Goal: Communication & Community: Ask a question

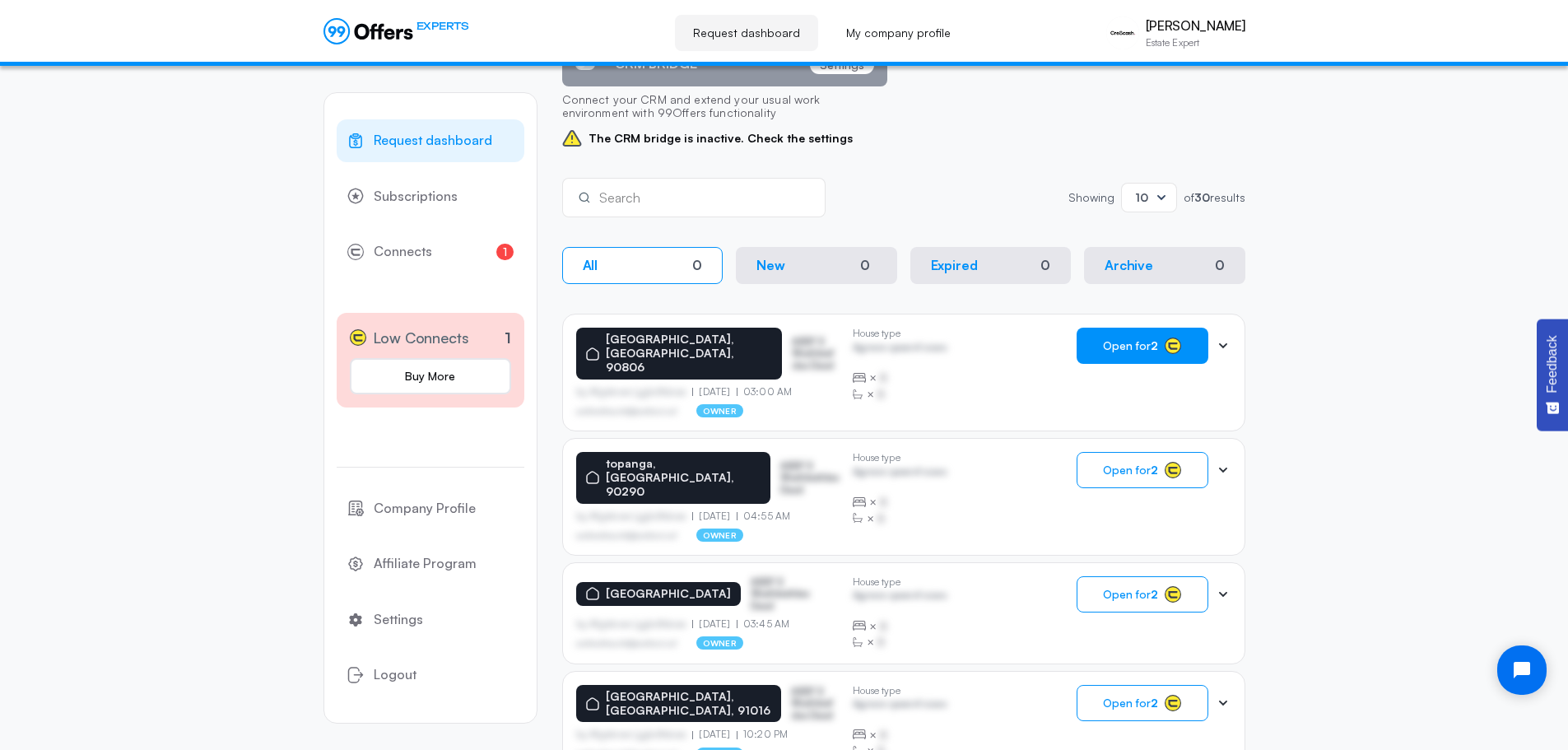
scroll to position [82, 0]
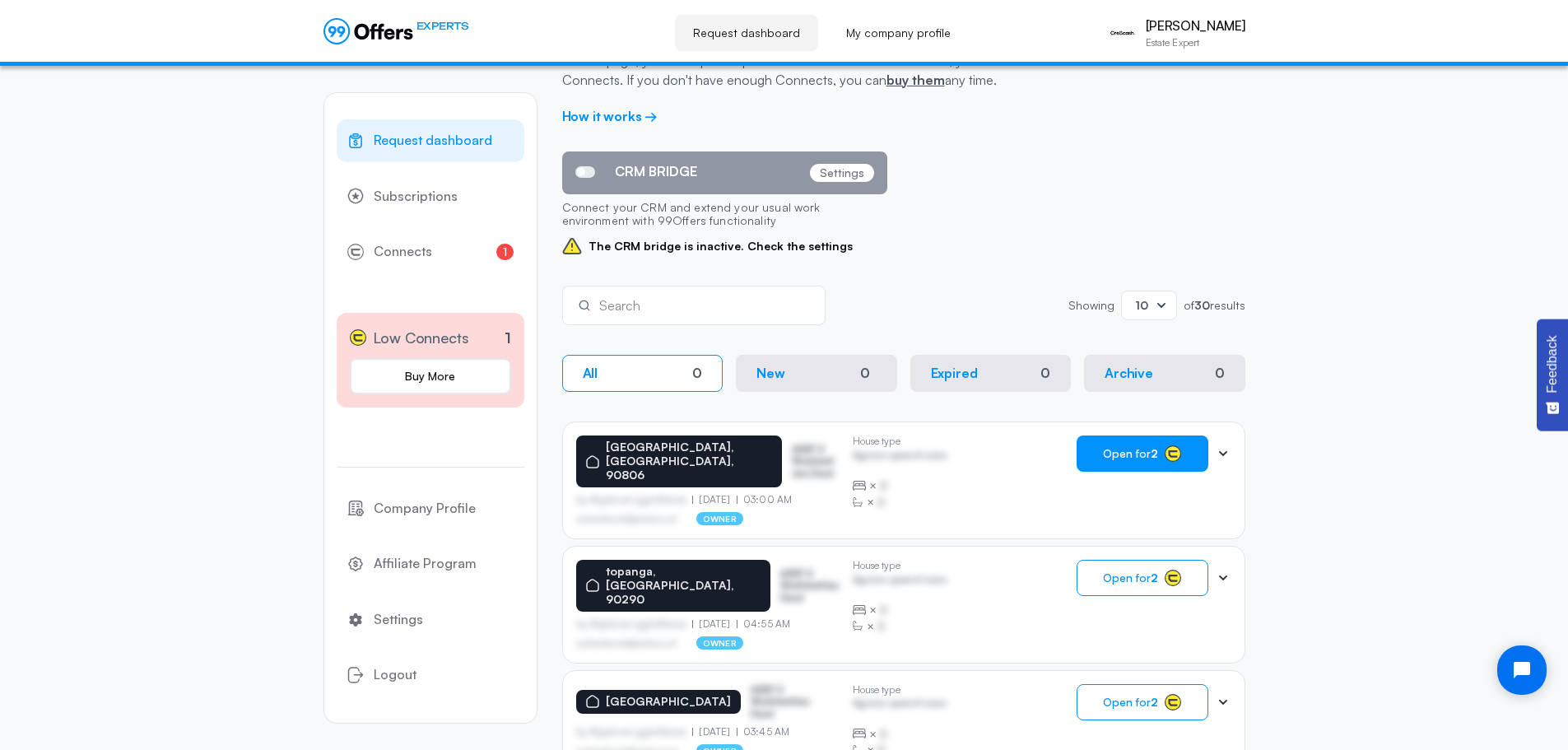
click at [1134, 448] on span "Open for 2" at bounding box center [1130, 454] width 56 height 13
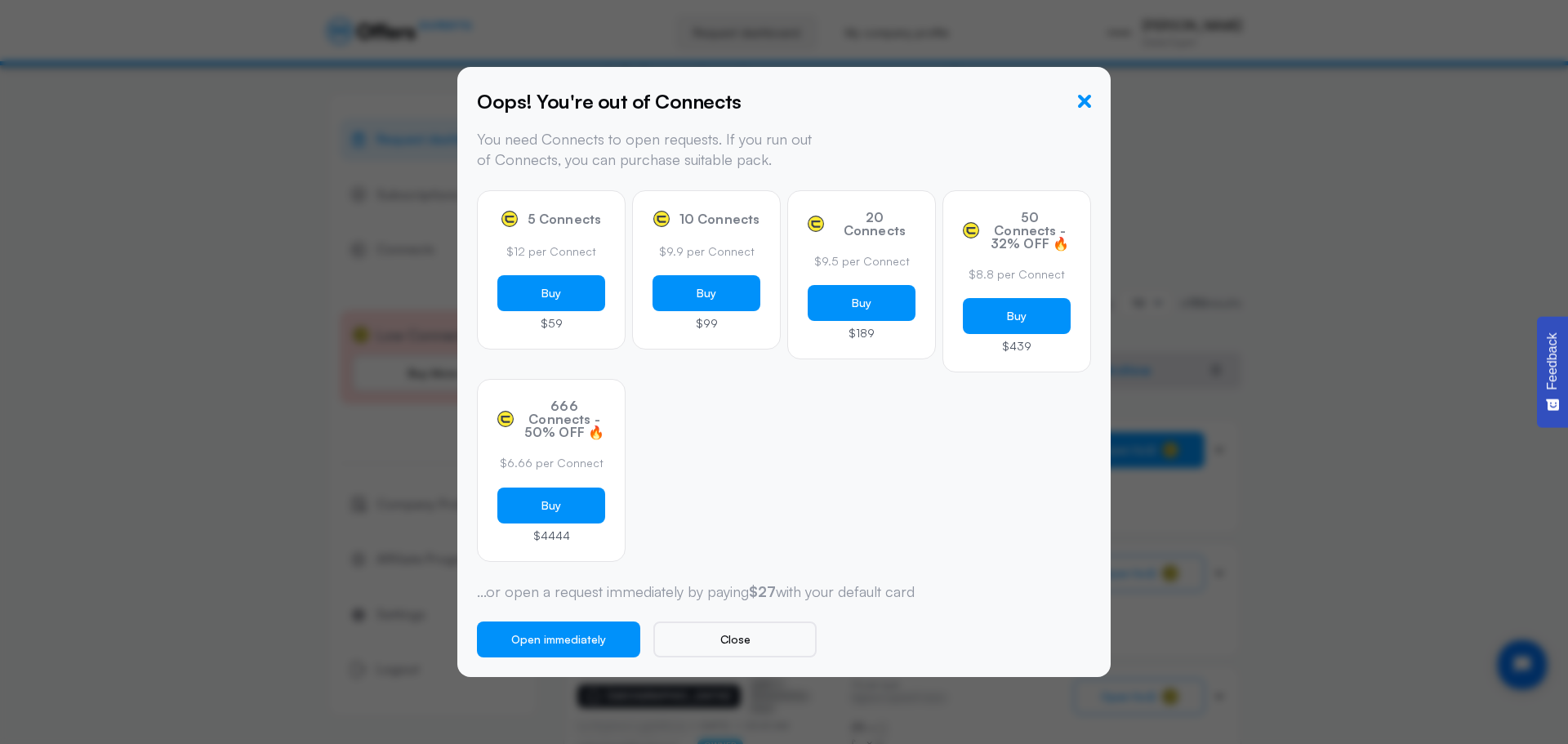
click at [1087, 102] on icon "button" at bounding box center [1085, 101] width 13 height 13
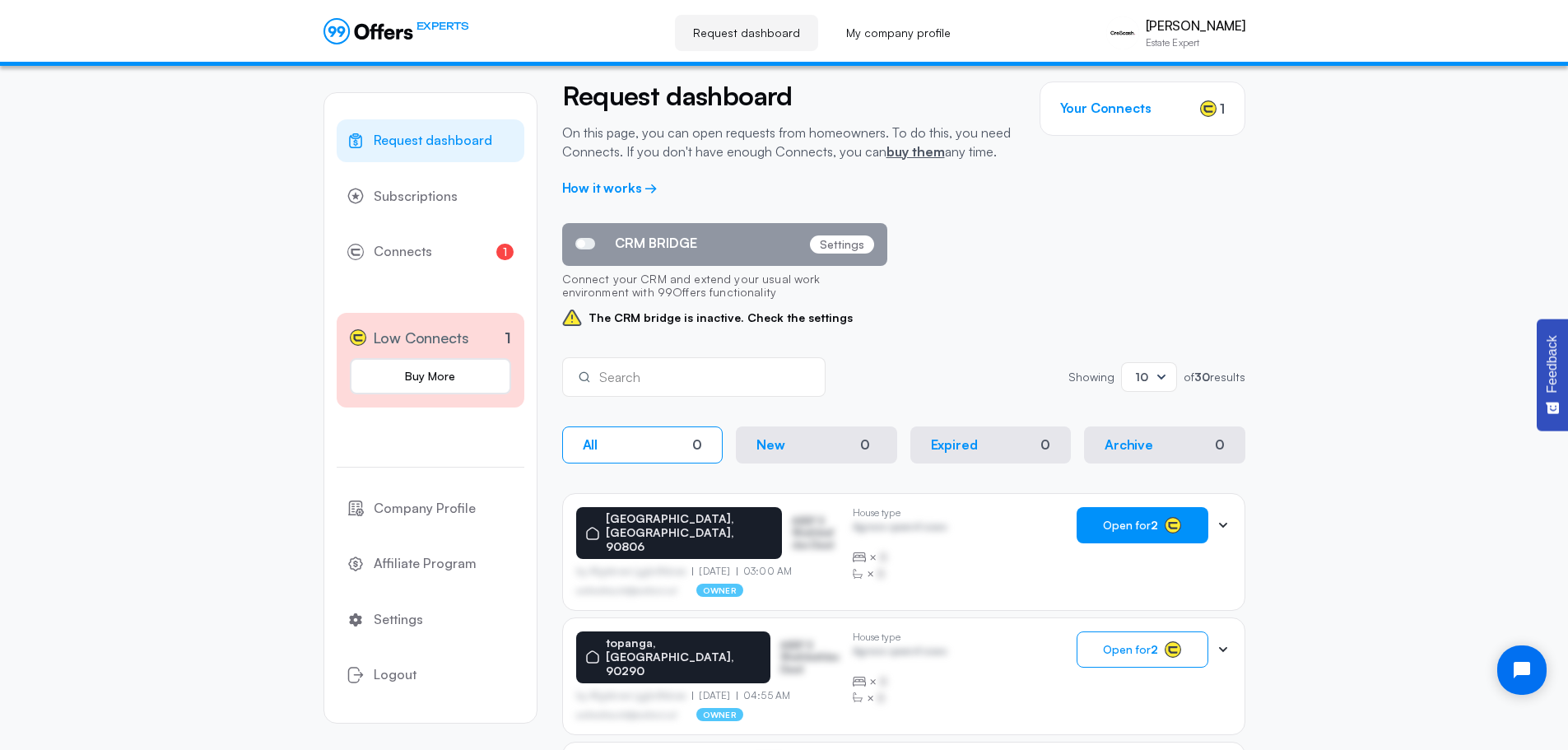
scroll to position [0, 0]
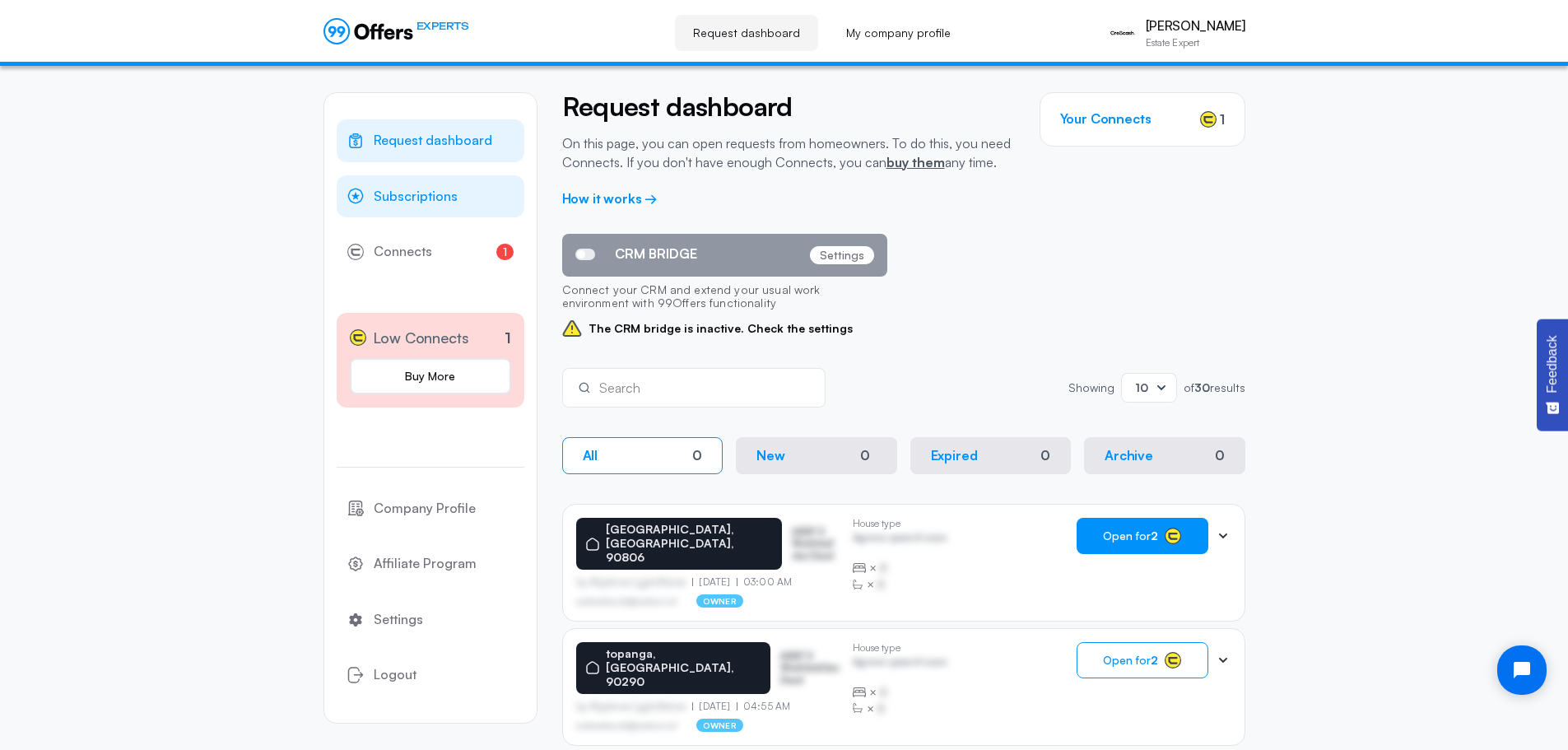
click at [412, 200] on span "Subscriptions" at bounding box center [415, 197] width 84 height 22
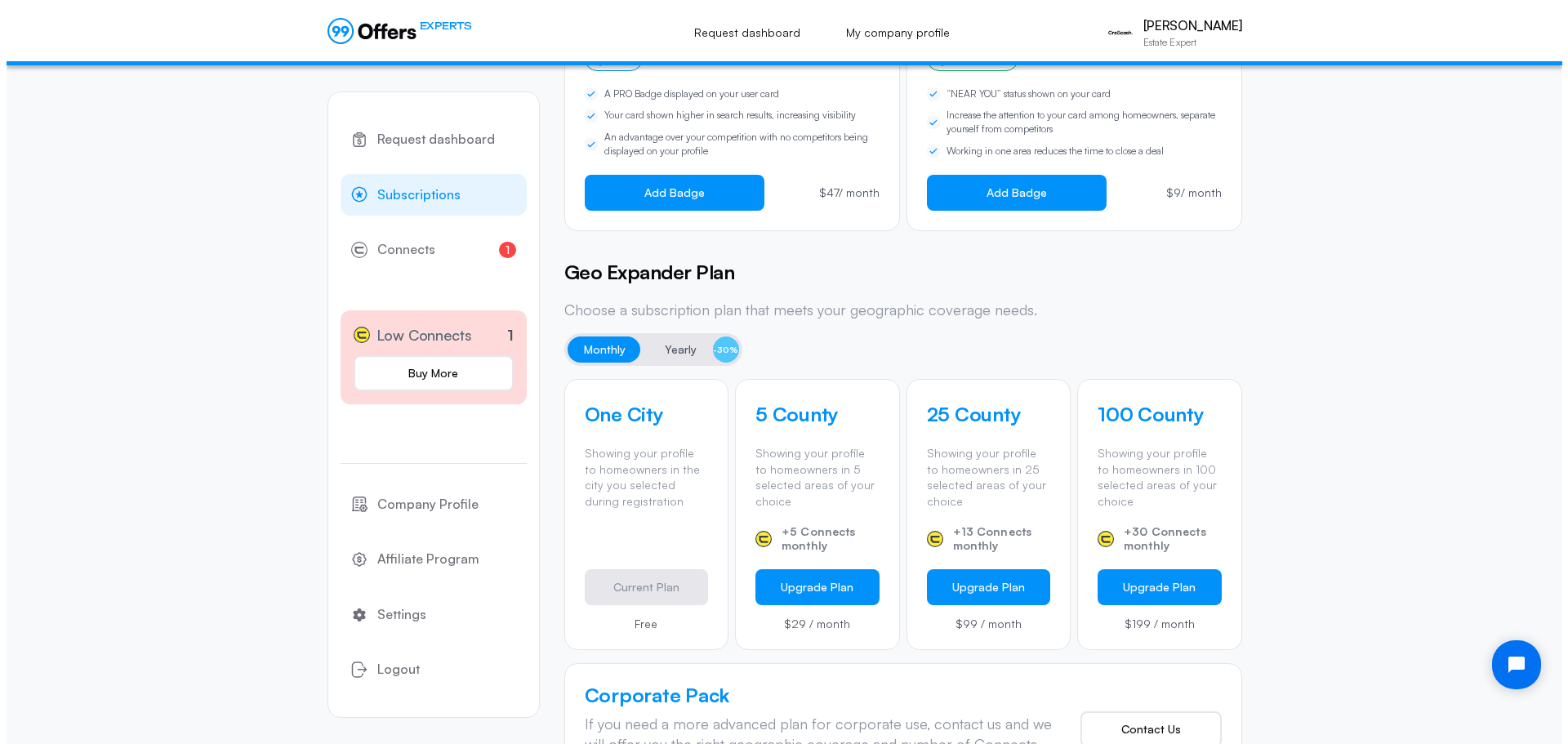
scroll to position [327, 0]
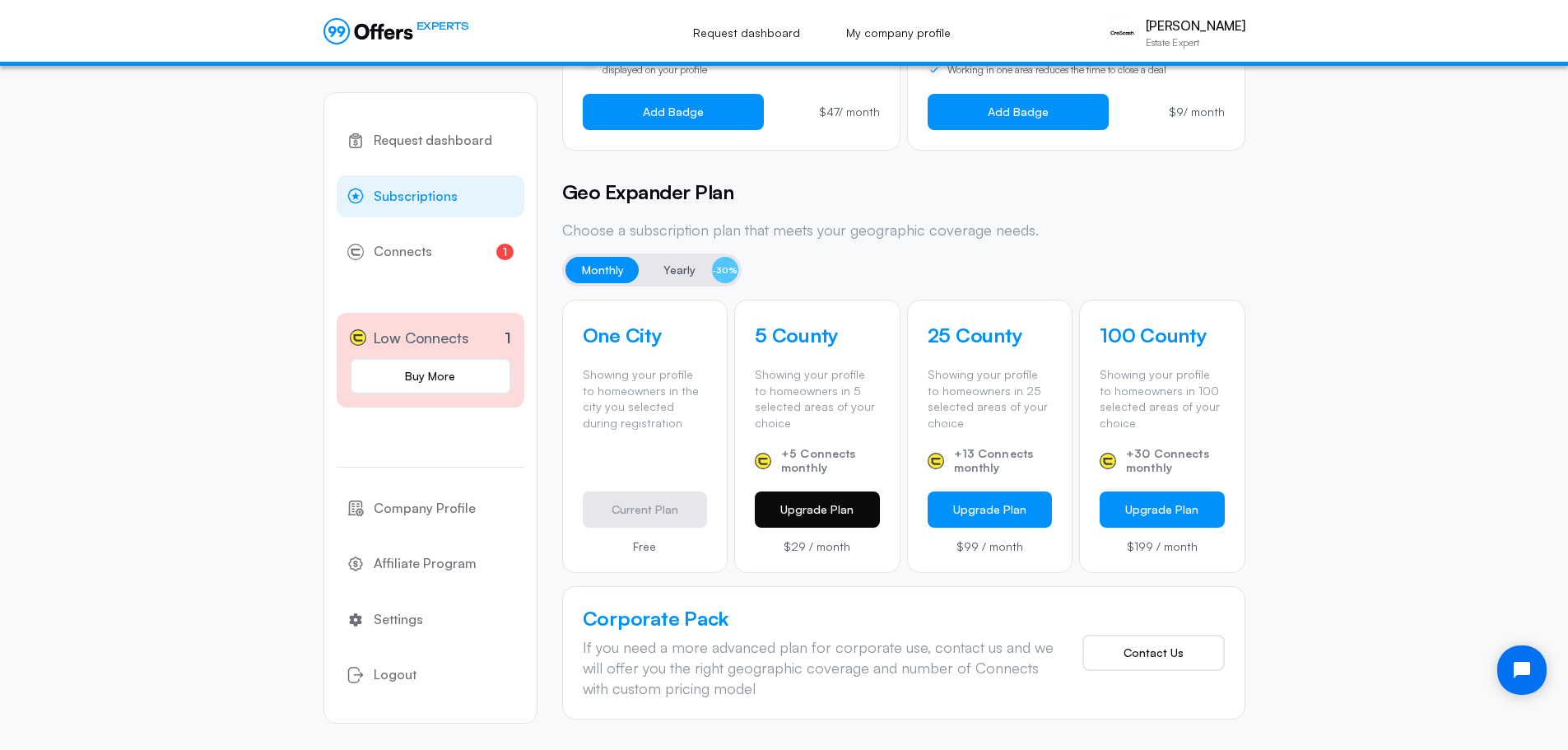
click at [814, 514] on button "Upgrade Plan" at bounding box center [817, 510] width 125 height 36
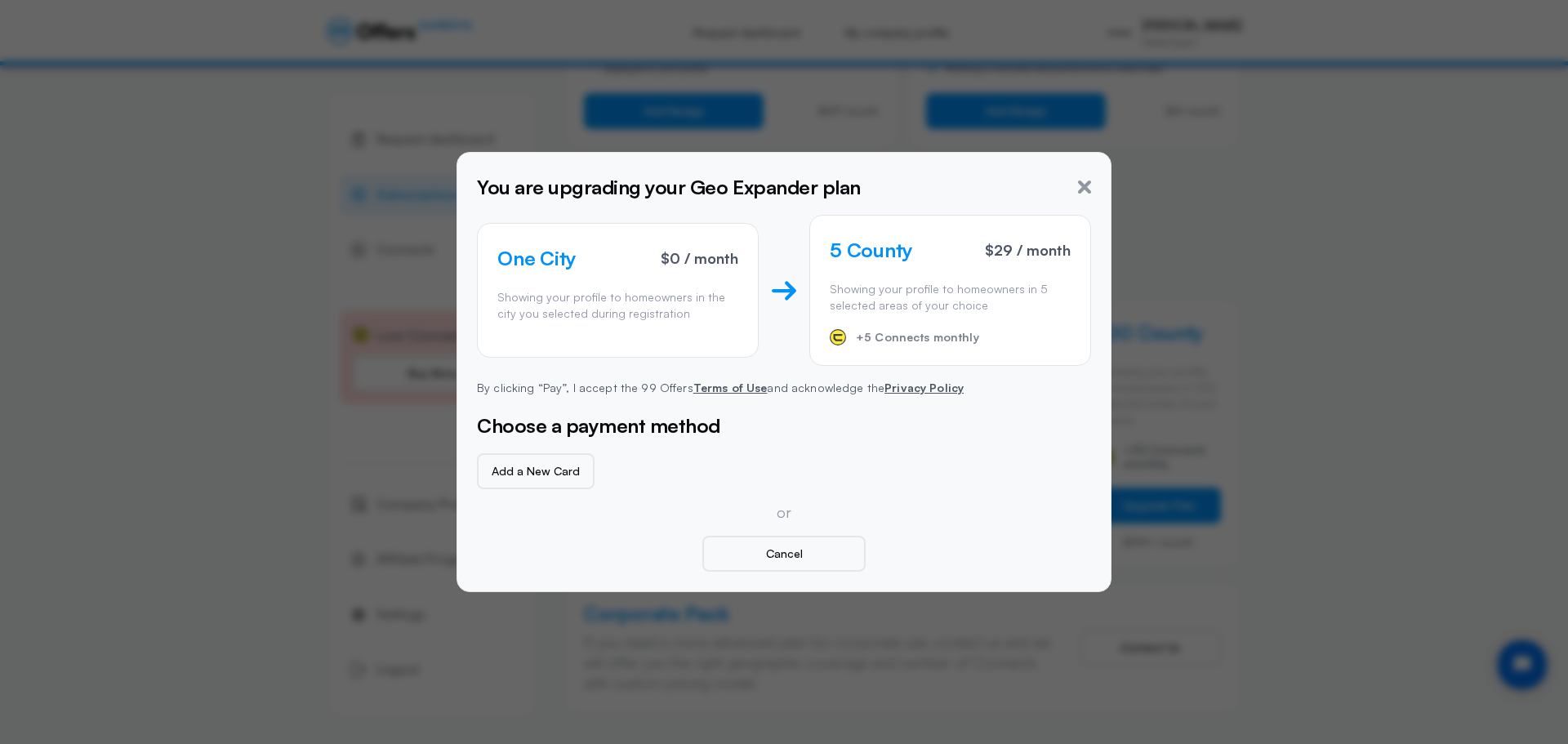
click at [853, 330] on div "+5 Connects monthly" at bounding box center [950, 336] width 241 height 16
drag, startPoint x: 588, startPoint y: 478, endPoint x: 607, endPoint y: 476, distance: 19.1
click at [607, 476] on div "Add a New Card" at bounding box center [783, 471] width 614 height 36
click at [727, 393] on link "Terms of Use" at bounding box center [731, 387] width 75 height 14
click at [555, 470] on button "Add a New Card" at bounding box center [535, 471] width 118 height 36
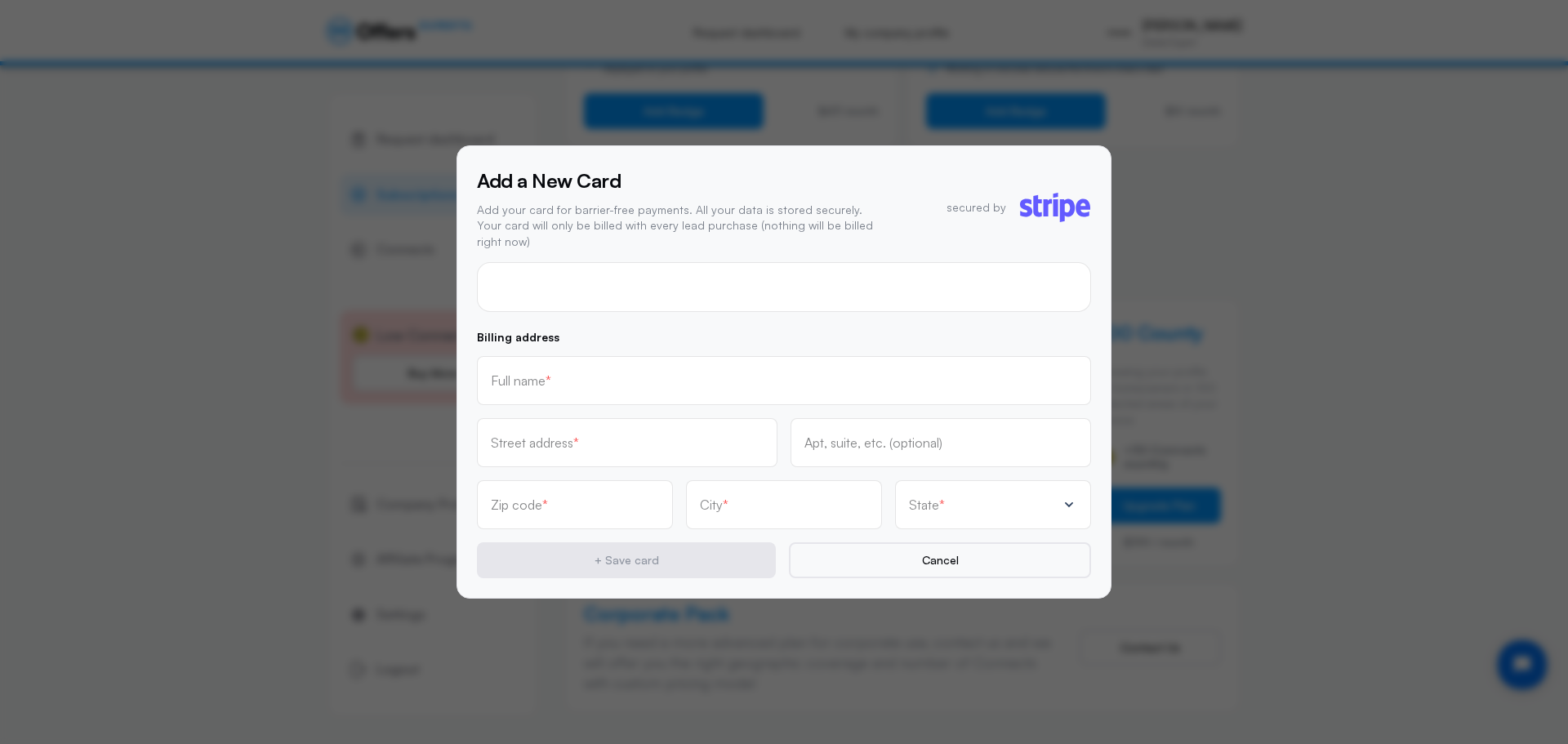
click at [619, 289] on div at bounding box center [783, 287] width 614 height 50
click at [529, 379] on input "text" at bounding box center [784, 380] width 587 height 18
click at [535, 379] on input "text" at bounding box center [784, 386] width 587 height 18
type input "[PERSON_NAME]"
type input "[STREET_ADDRESS]"
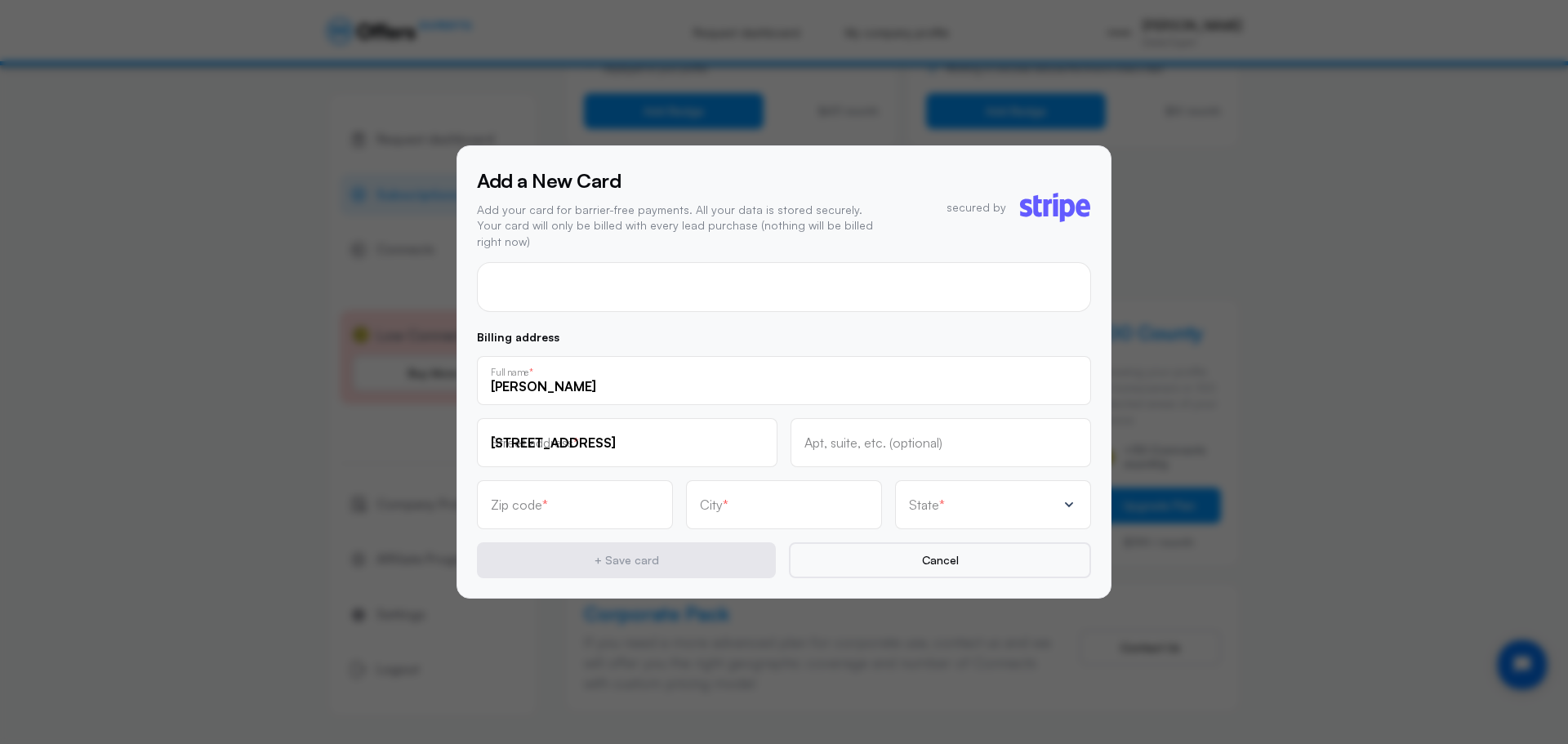
type input "218"
type input "91010"
type input "[PERSON_NAME]"
click at [973, 497] on div "State *" at bounding box center [983, 504] width 148 height 16
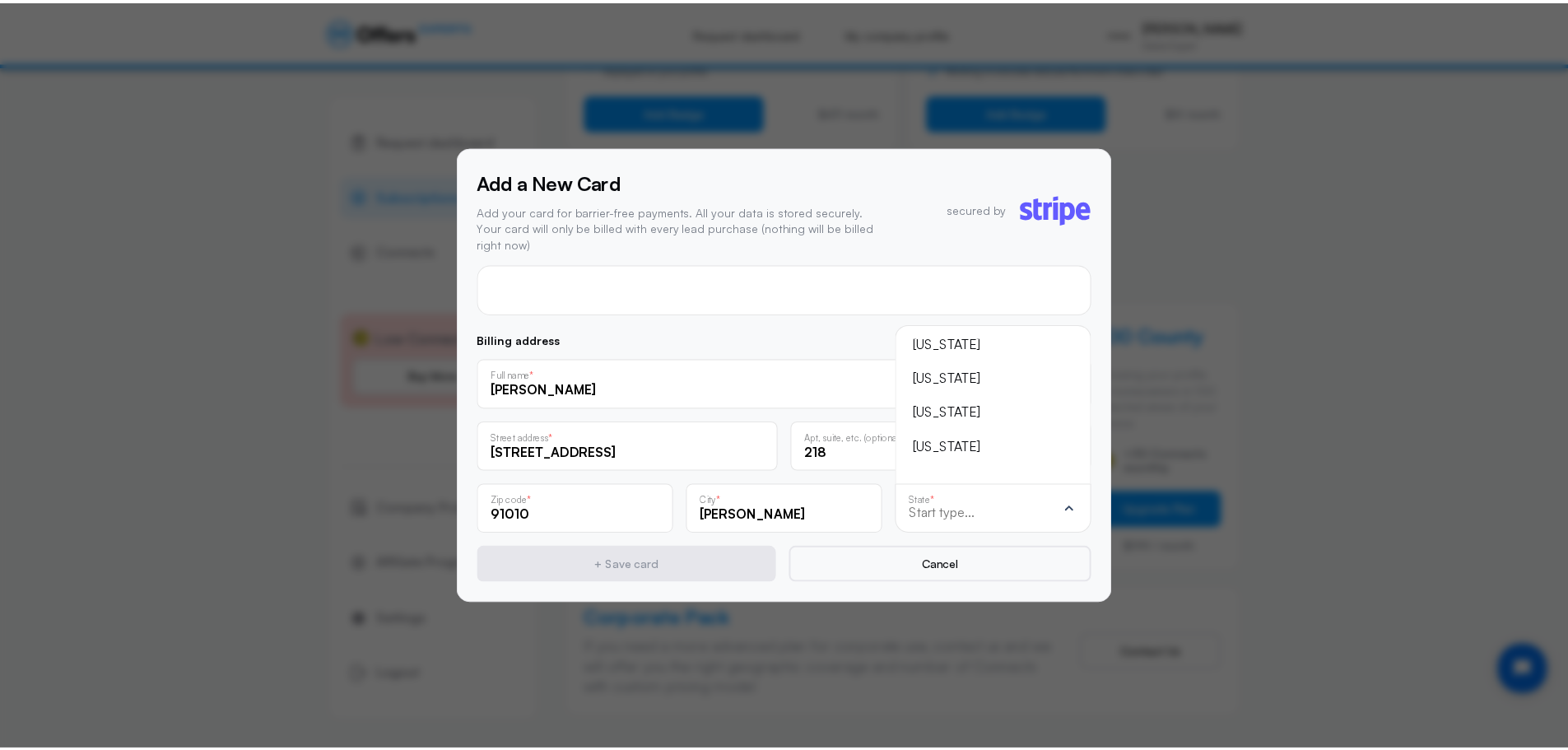
scroll to position [-82, 0]
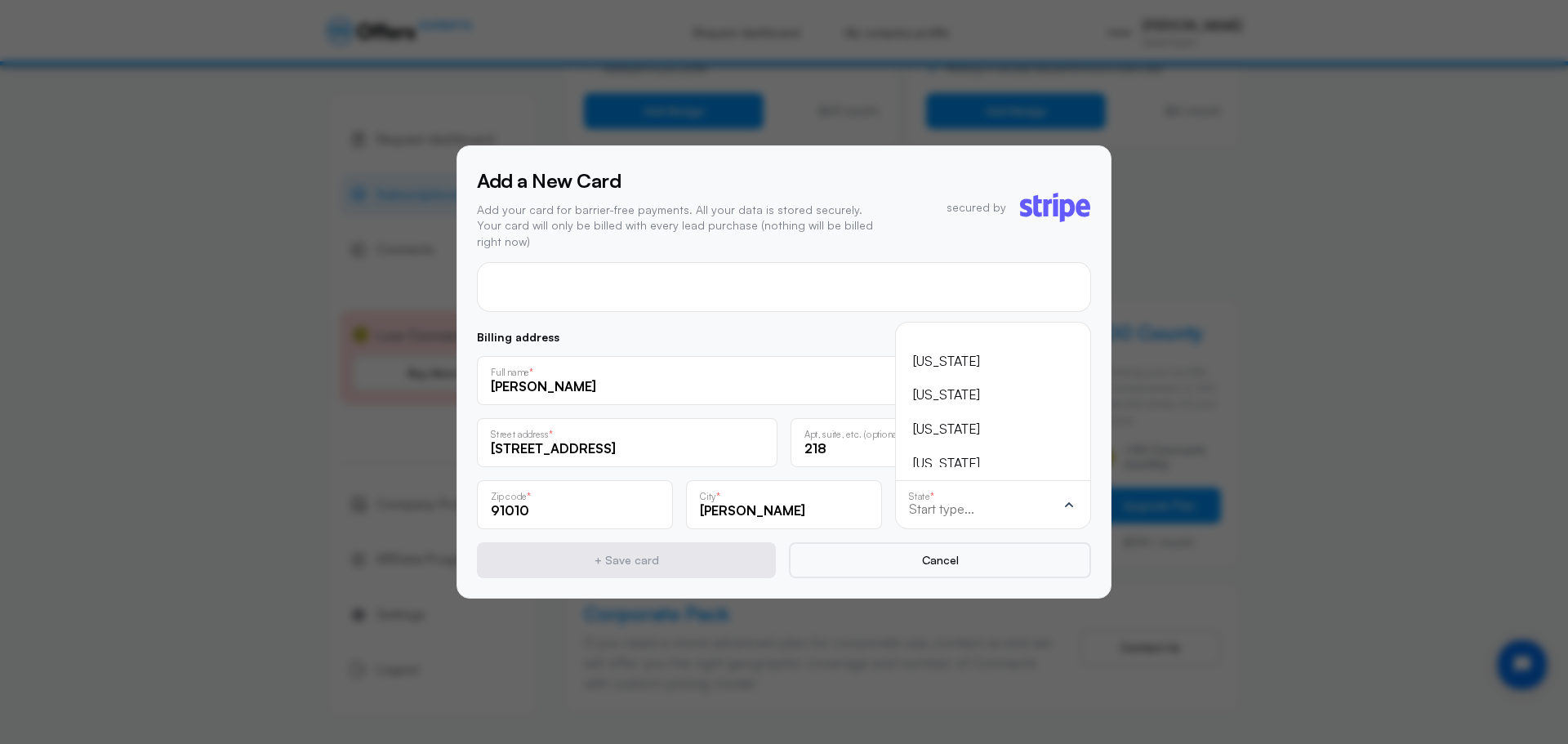
click at [948, 397] on div "[US_STATE]" at bounding box center [983, 395] width 140 height 21
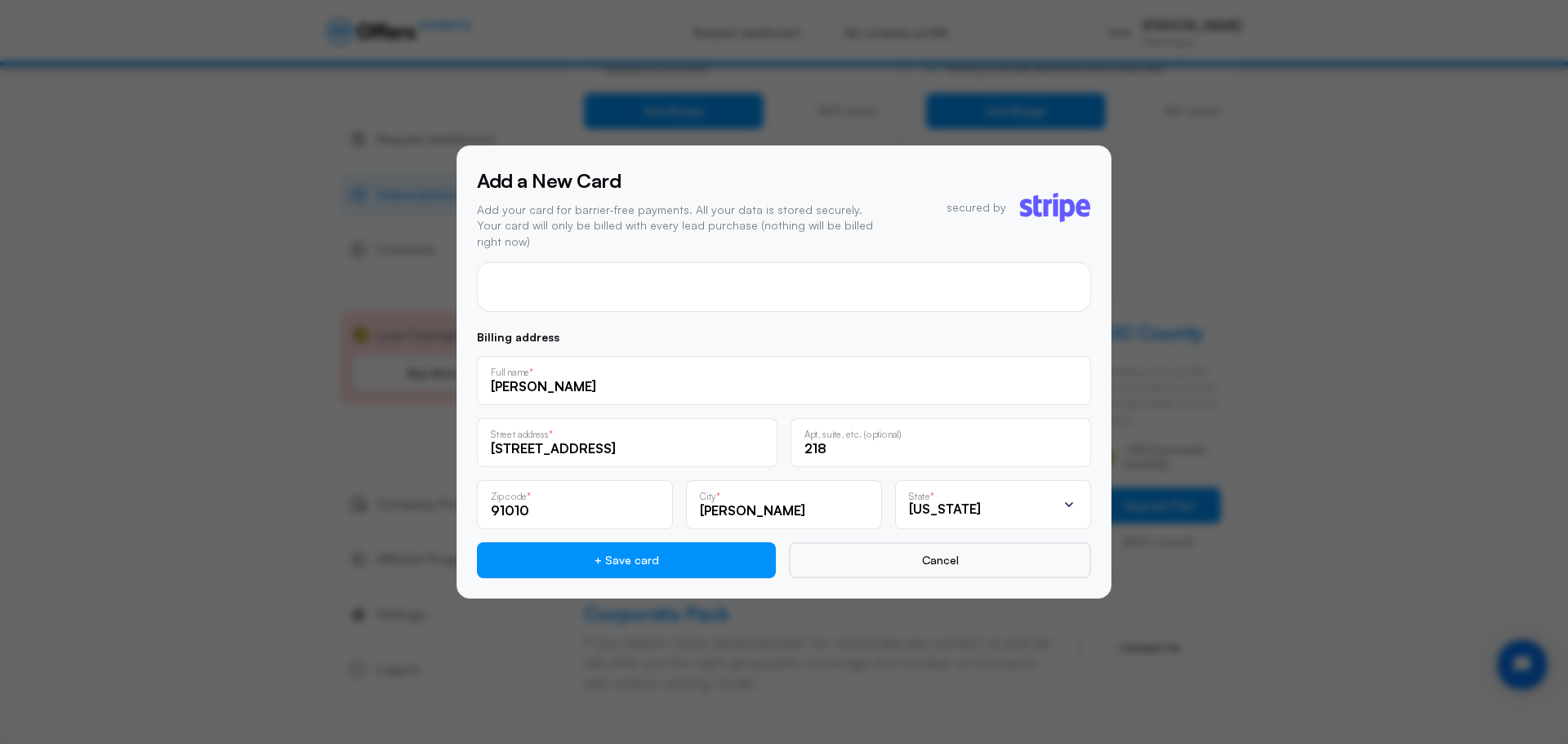
click at [554, 271] on div at bounding box center [783, 287] width 614 height 50
click at [1362, 525] on div at bounding box center [784, 372] width 1568 height 744
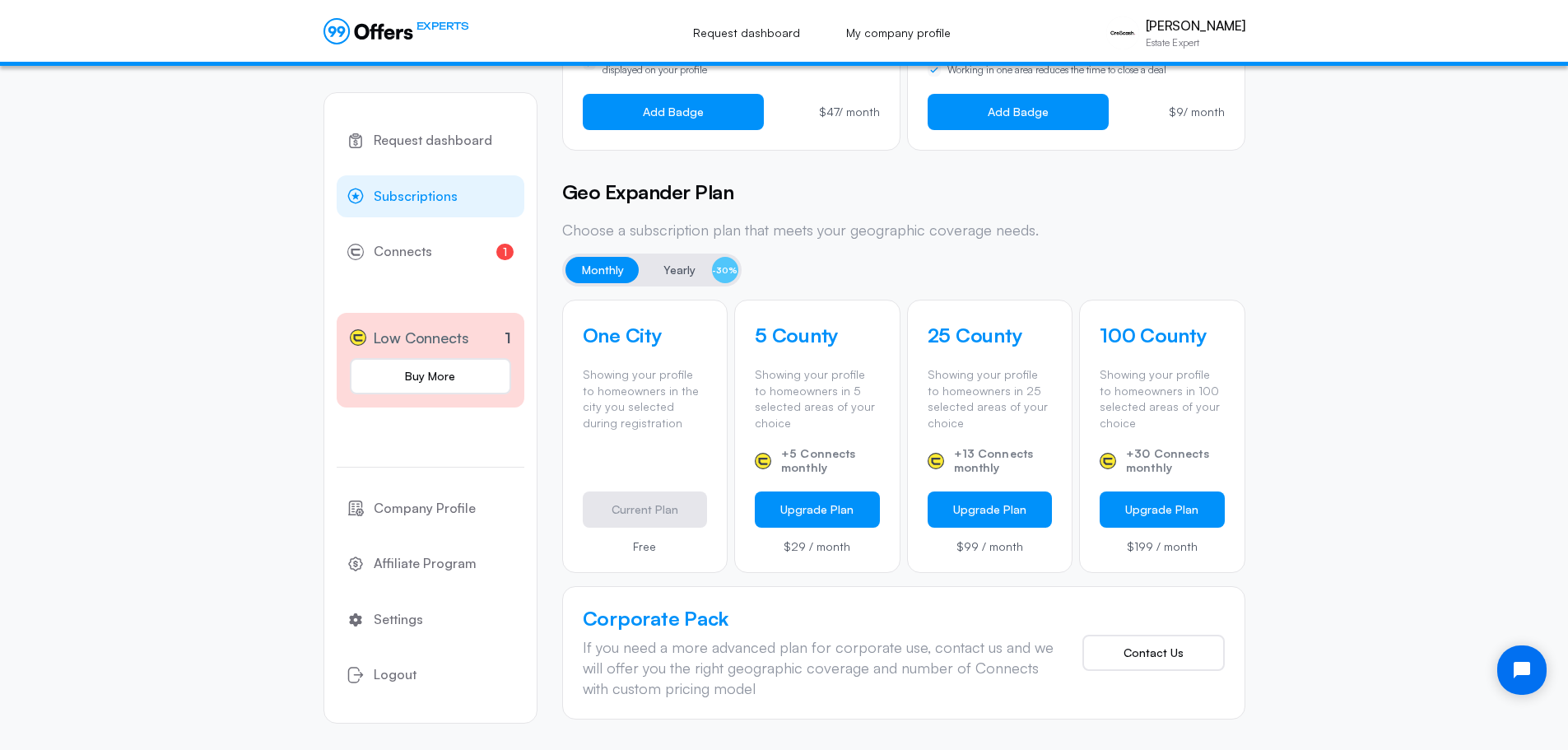
scroll to position [0, 0]
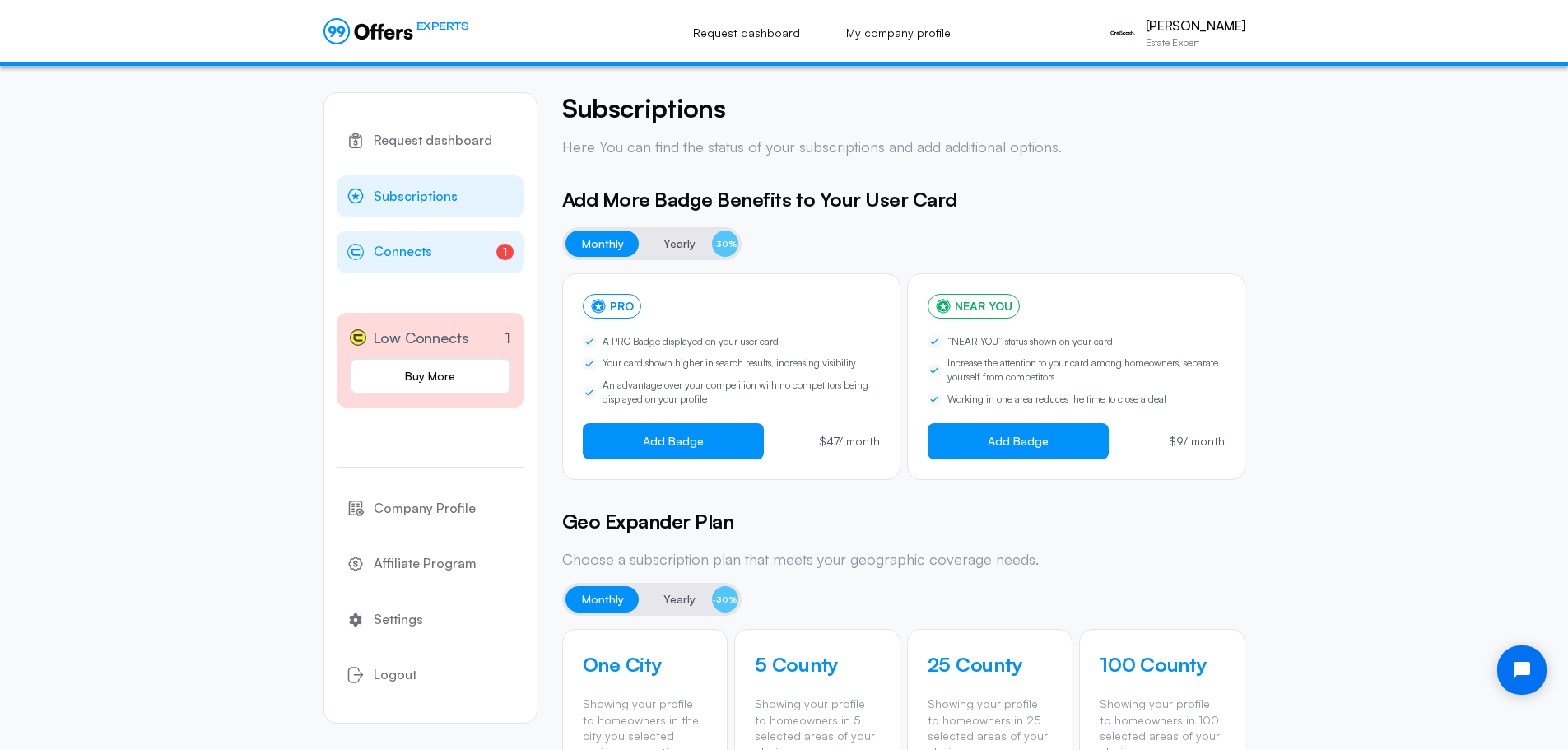
click at [416, 256] on span "Connects" at bounding box center [403, 252] width 58 height 22
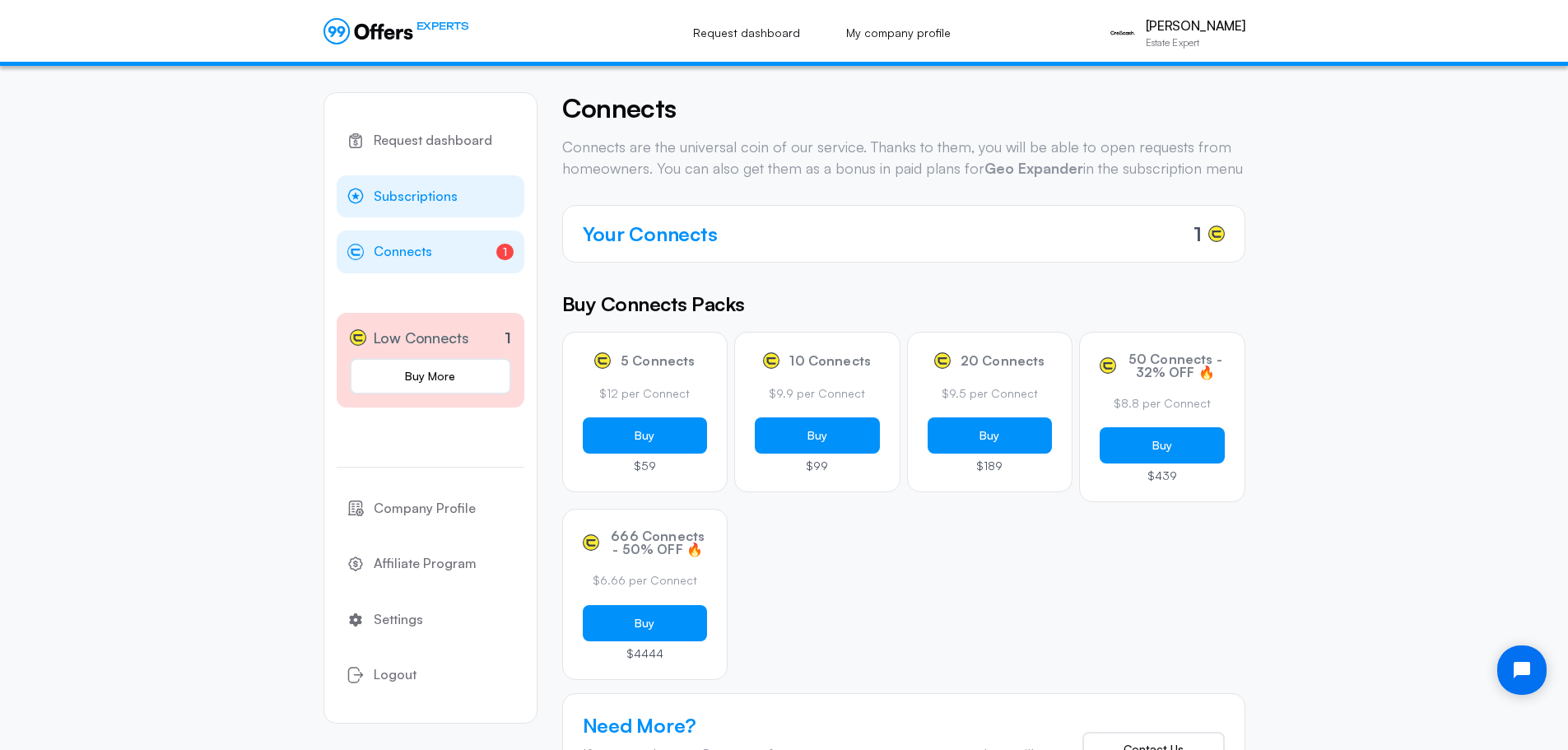
click at [410, 193] on span "Subscriptions" at bounding box center [415, 197] width 84 height 22
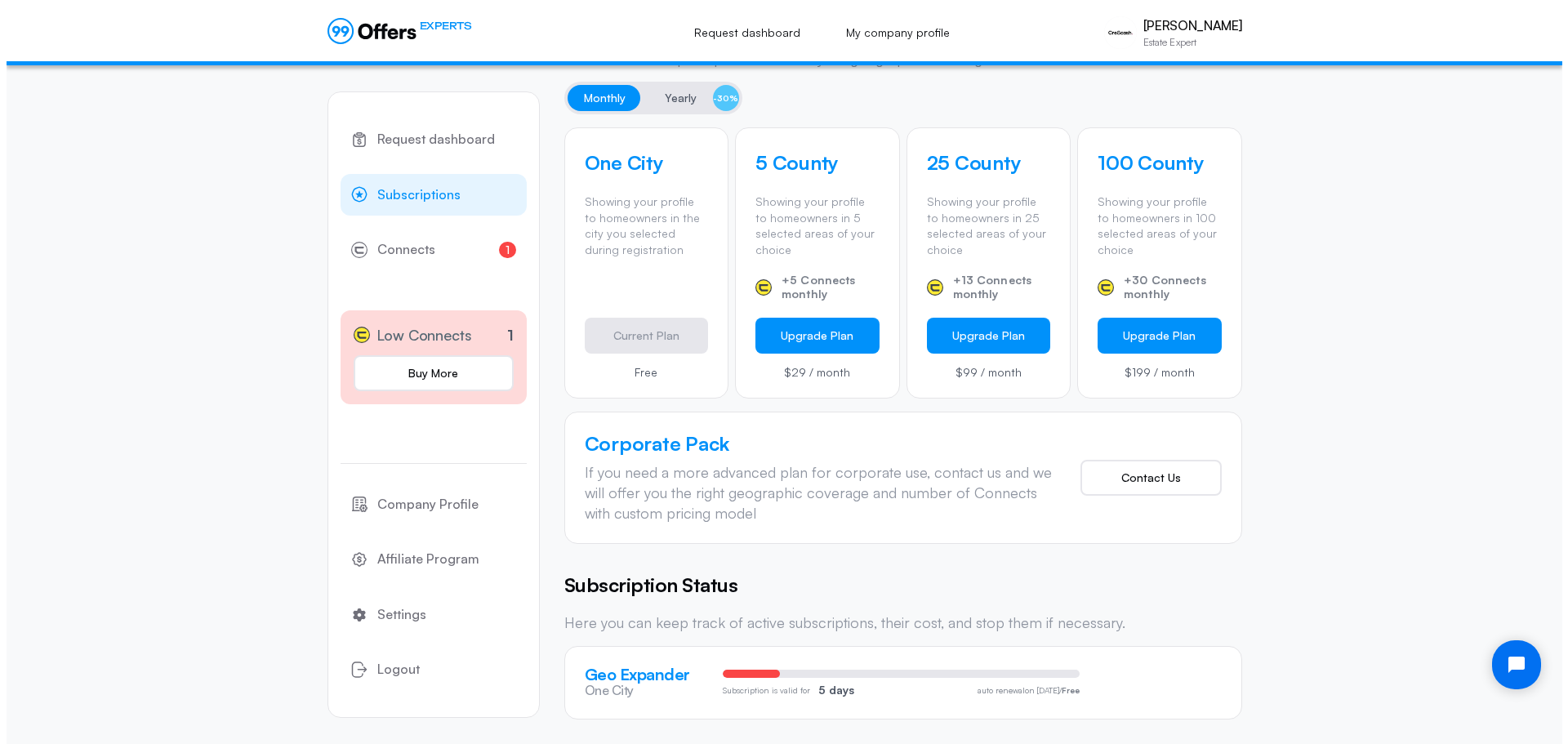
scroll to position [498, 0]
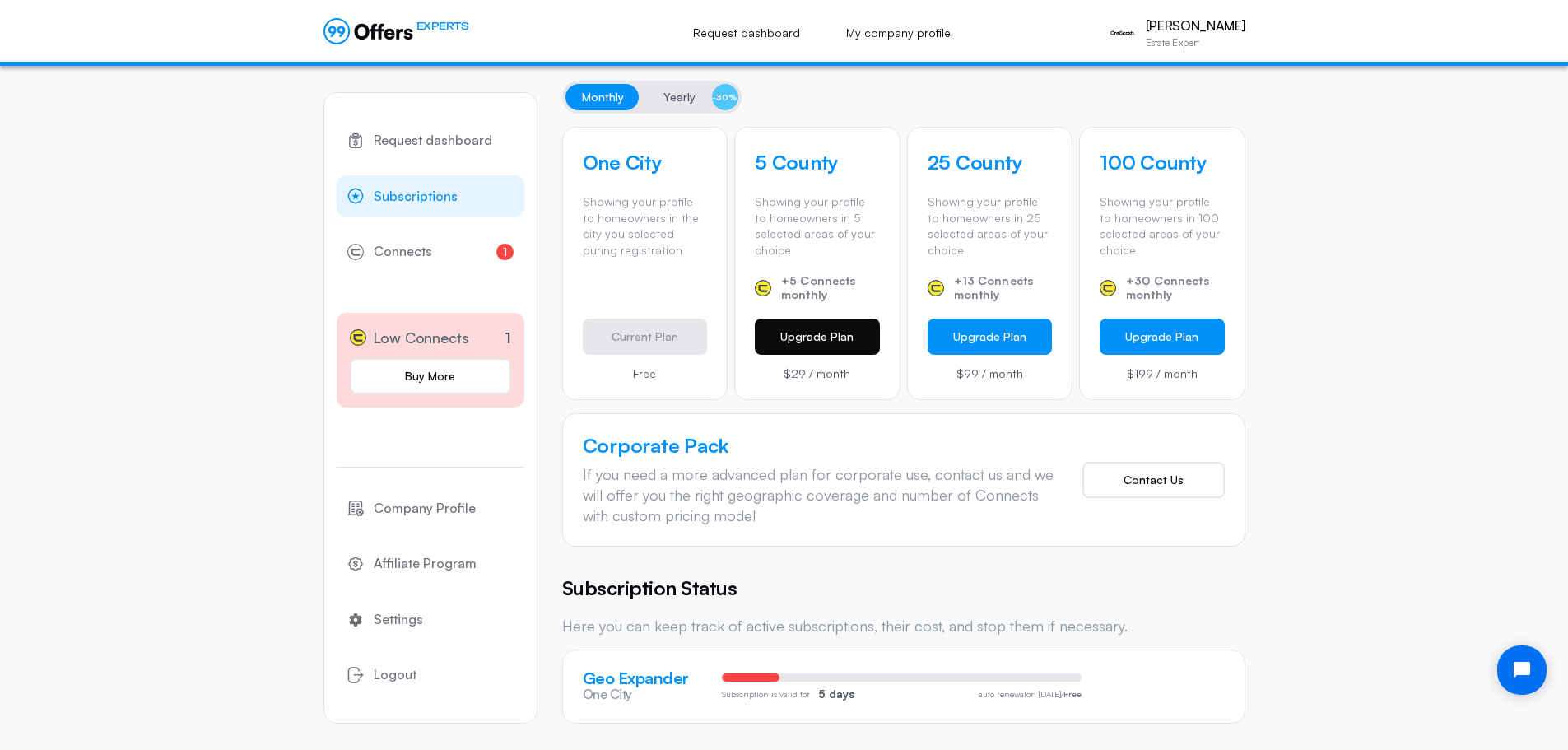
click at [799, 343] on button "Upgrade Plan" at bounding box center [817, 336] width 125 height 36
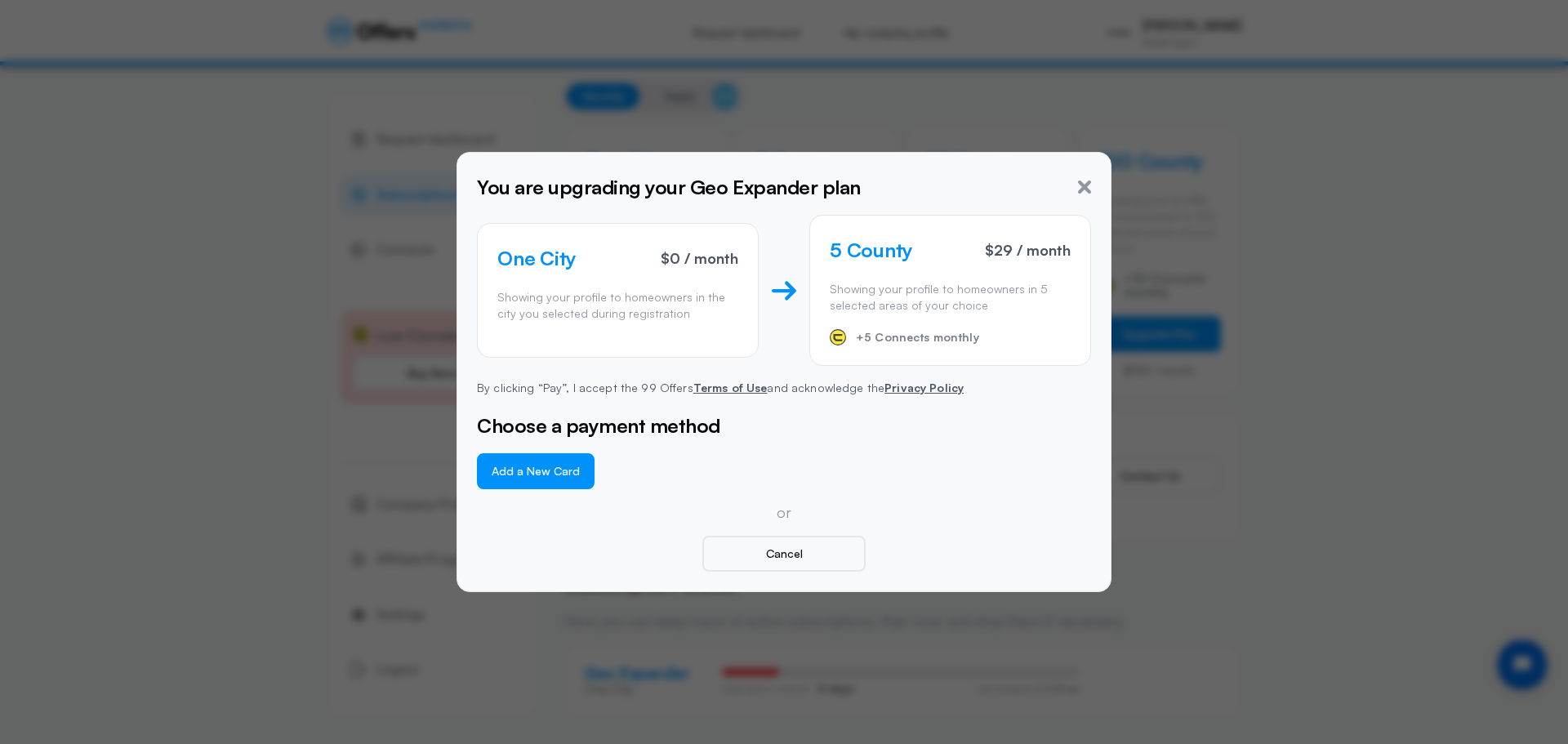
click at [570, 479] on button "Add a New Card" at bounding box center [535, 471] width 118 height 36
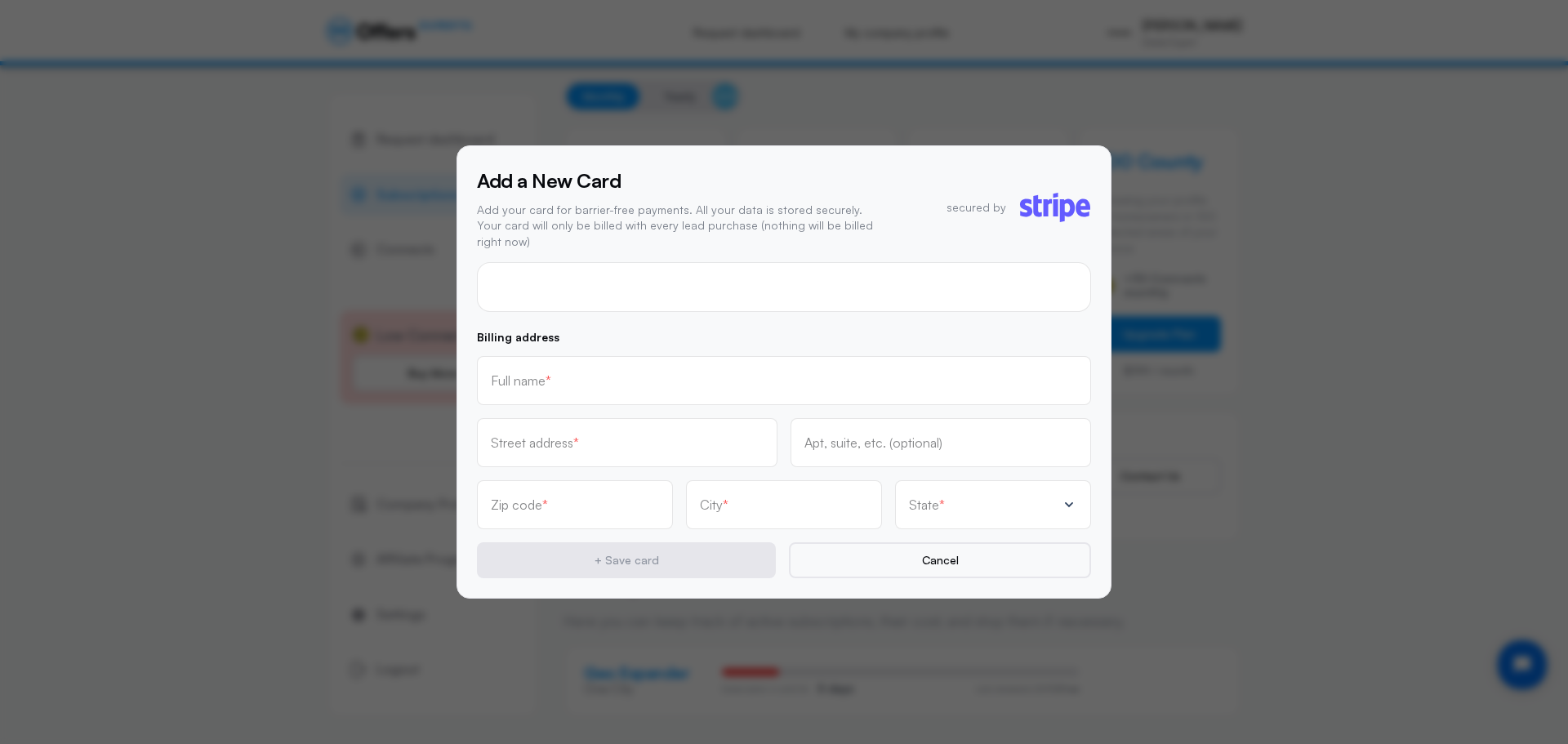
click at [752, 379] on input "text" at bounding box center [784, 380] width 587 height 18
type input "[PERSON_NAME]"
type input "[STREET_ADDRESS]"
type input "218"
type input "91010"
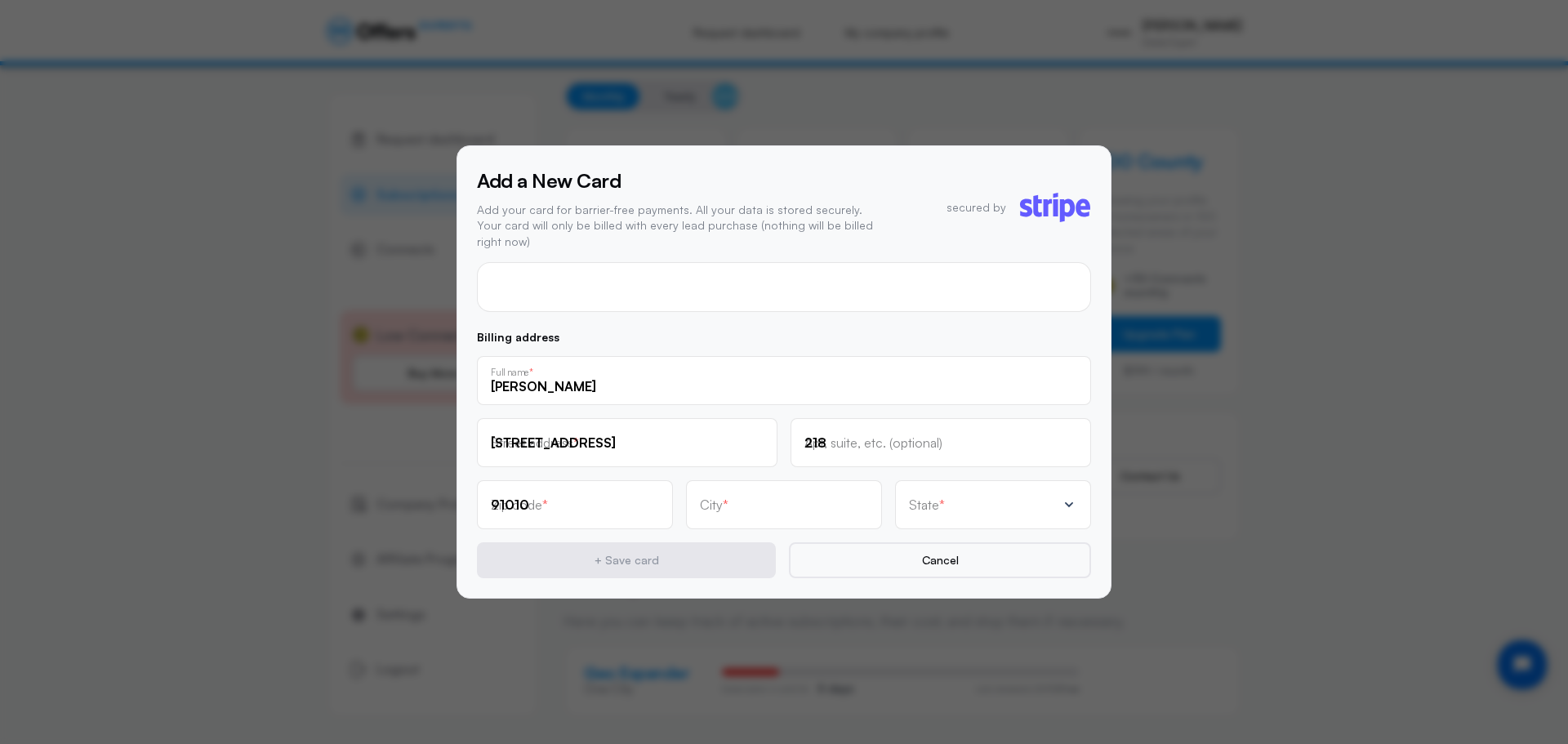
type input "[PERSON_NAME]"
click at [941, 500] on span "*" at bounding box center [942, 505] width 6 height 13
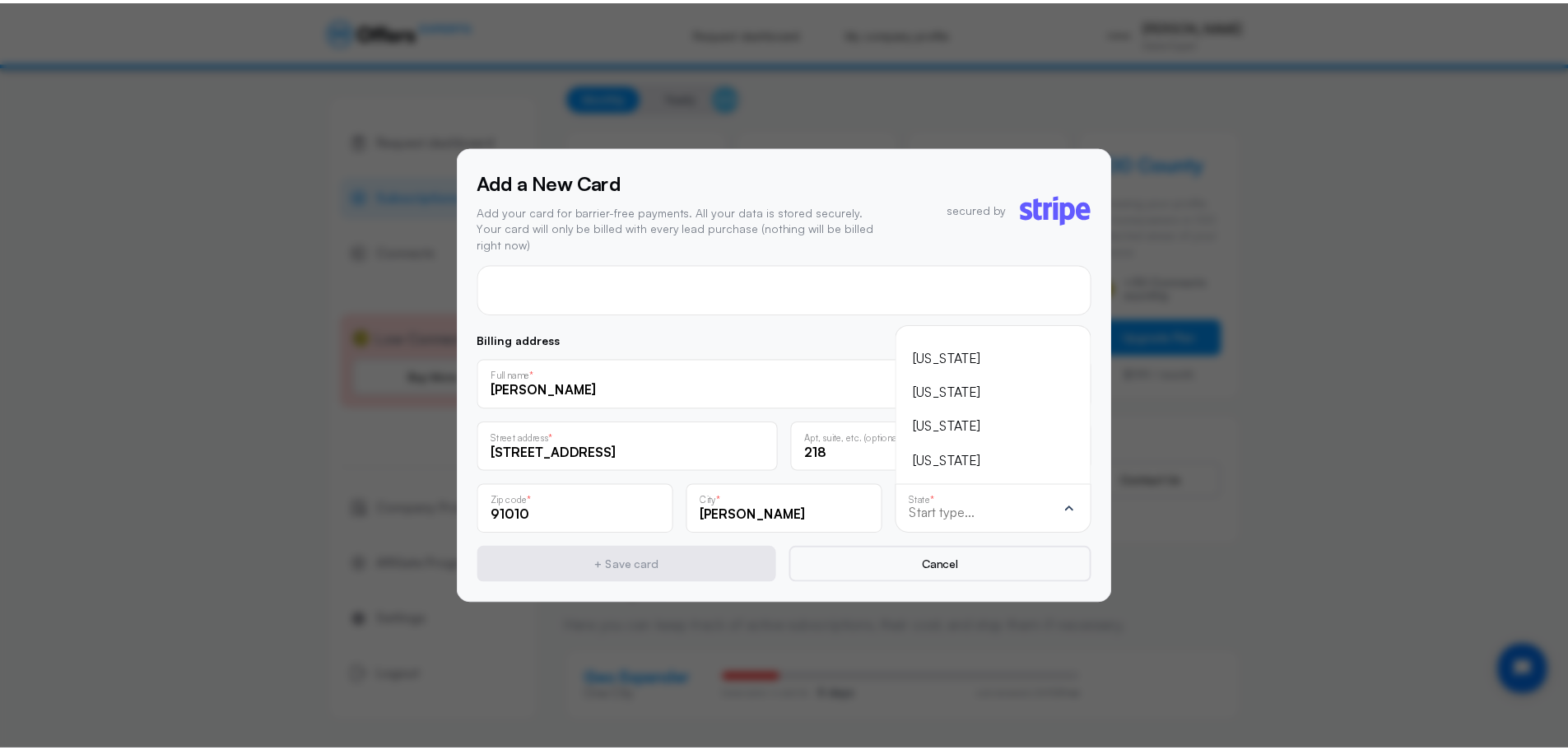
scroll to position [-82, 0]
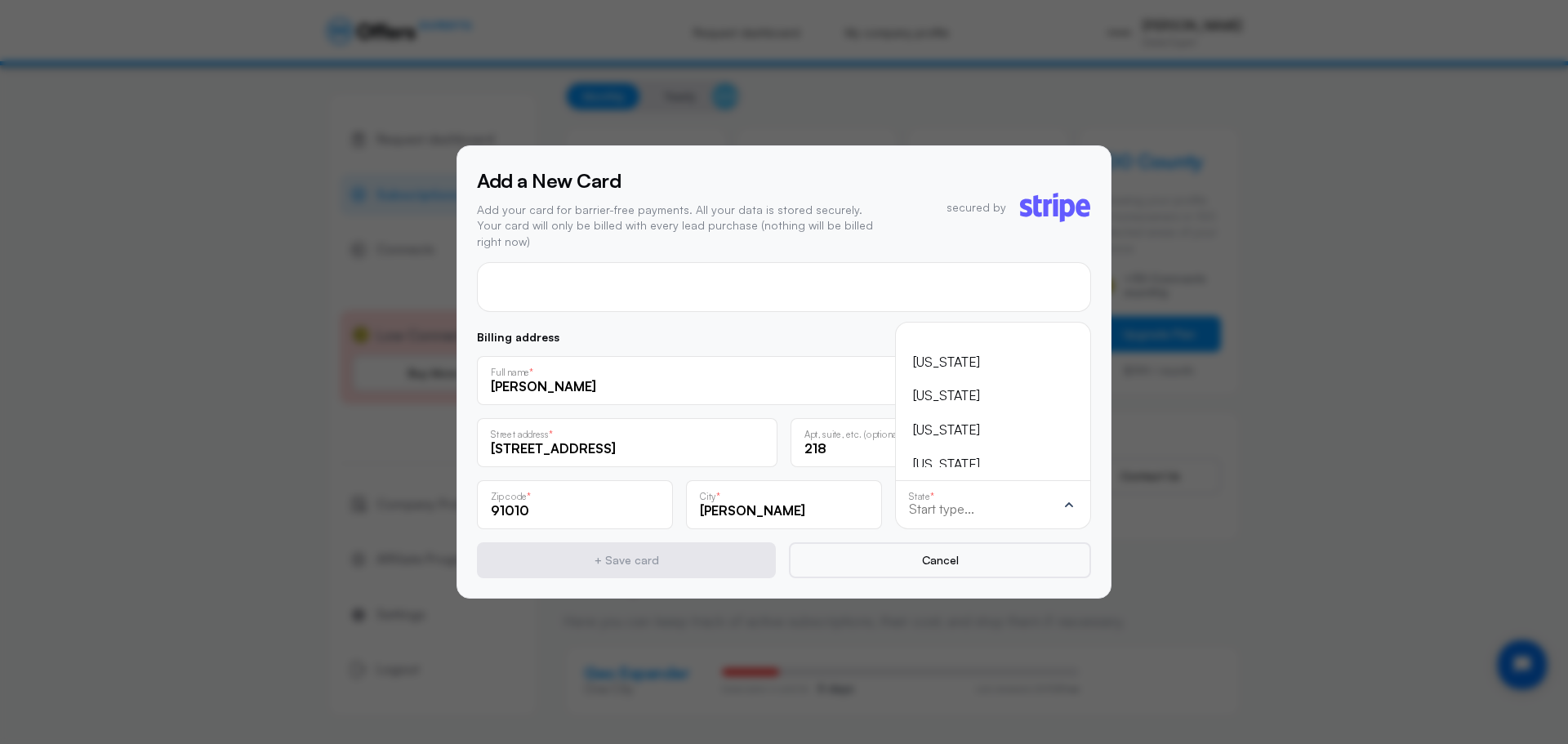
click at [962, 388] on div "[US_STATE]" at bounding box center [983, 396] width 140 height 21
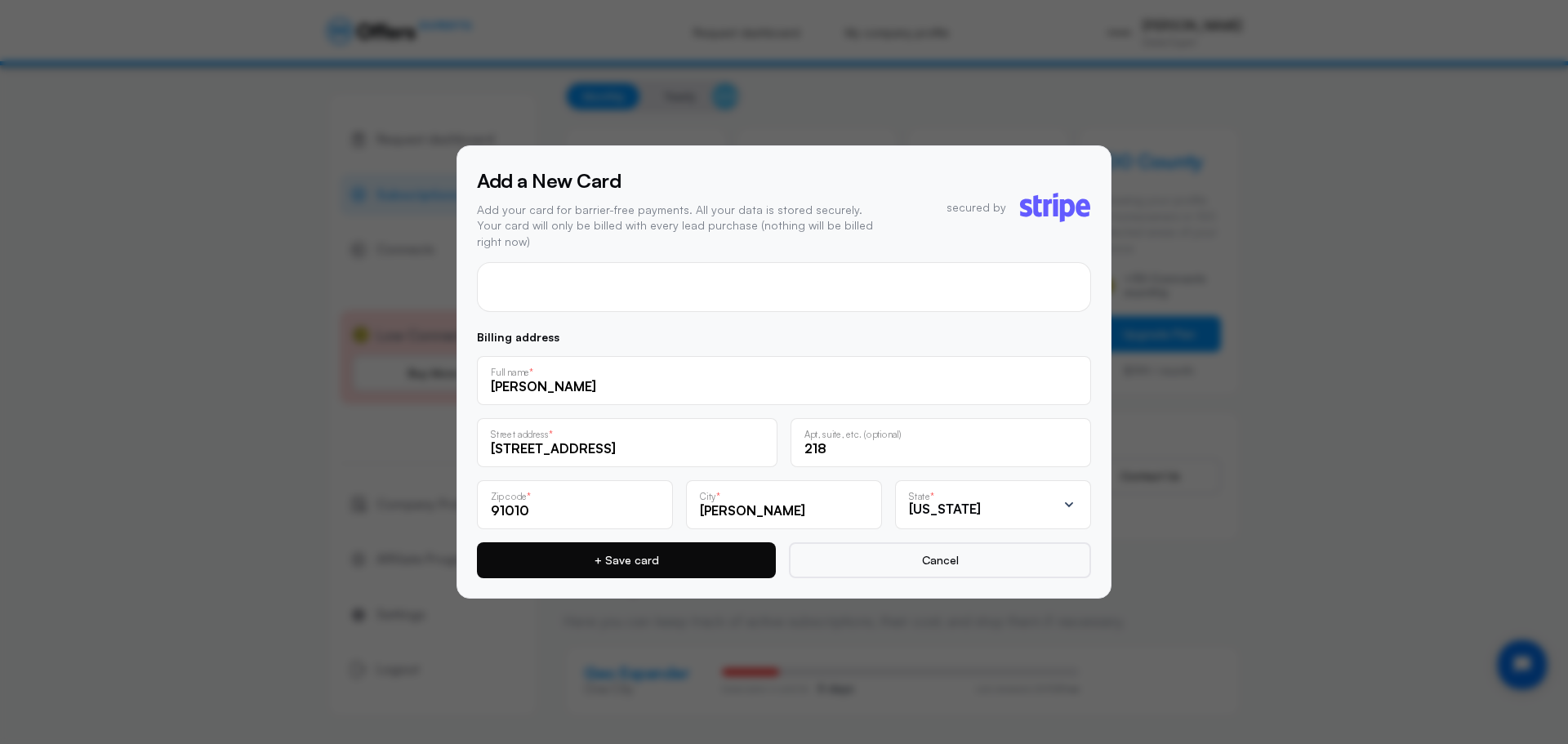
click at [679, 564] on button "+ Save card" at bounding box center [626, 560] width 299 height 36
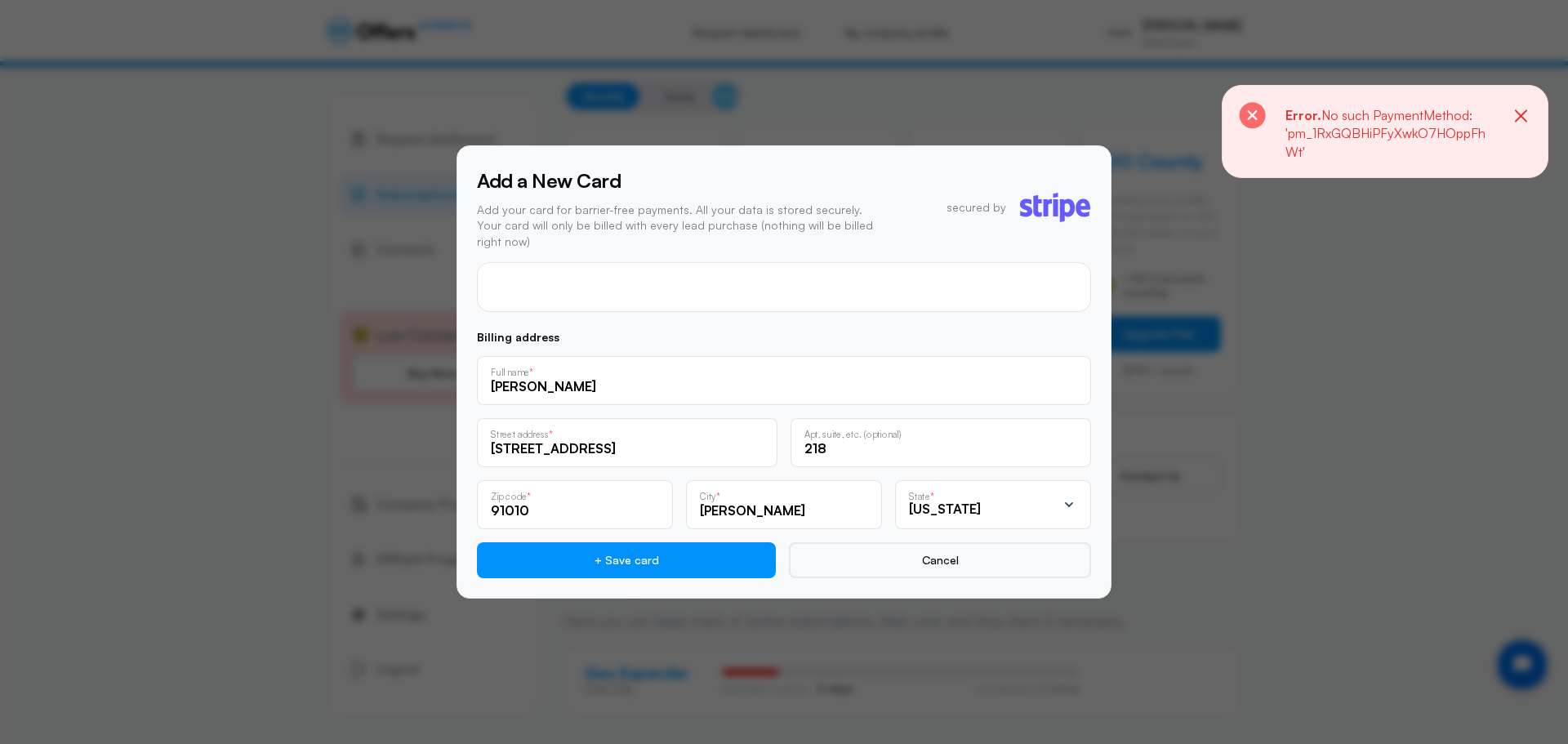
click at [1512, 113] on icon "button" at bounding box center [1521, 117] width 21 height 21
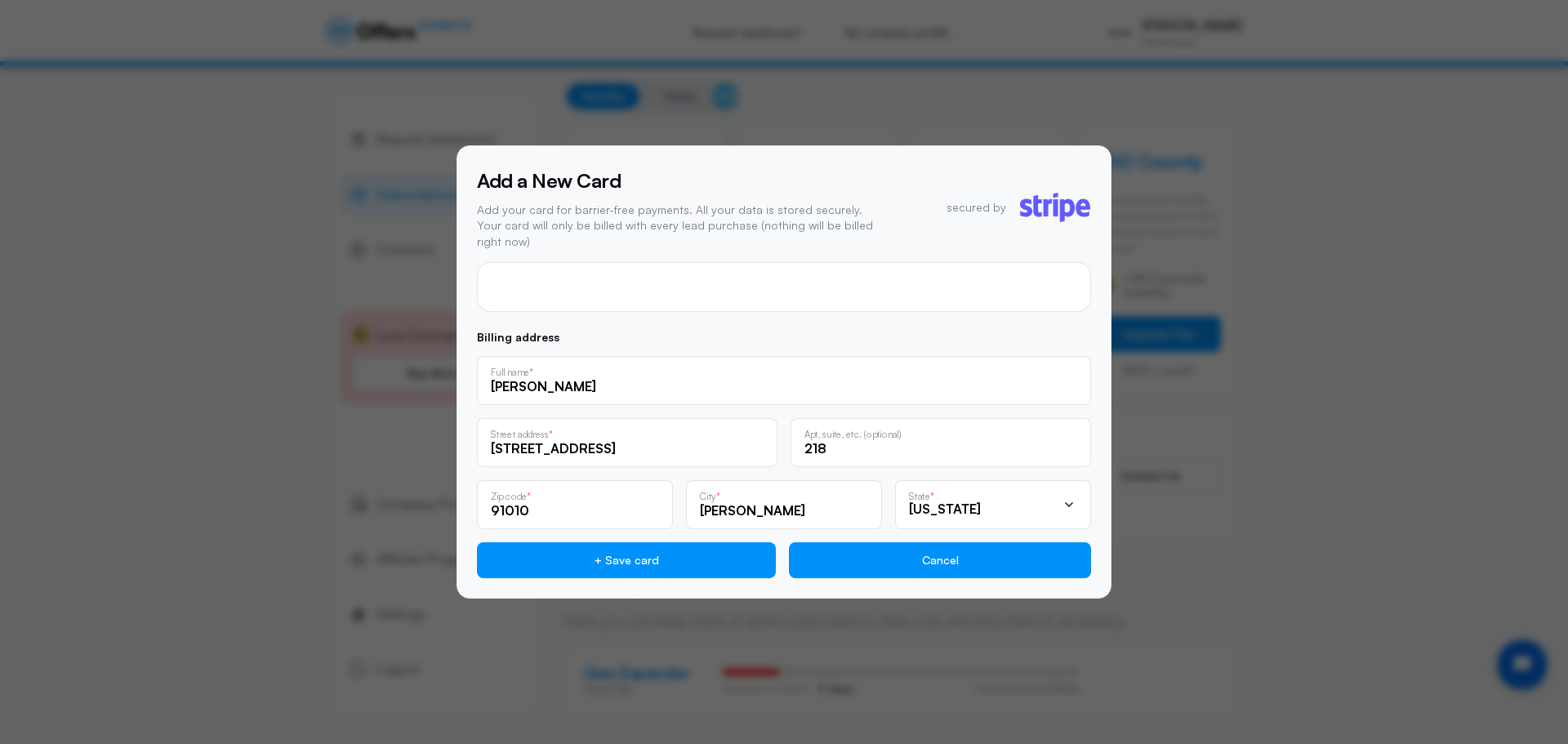
click at [1002, 552] on button "Cancel" at bounding box center [939, 560] width 302 height 36
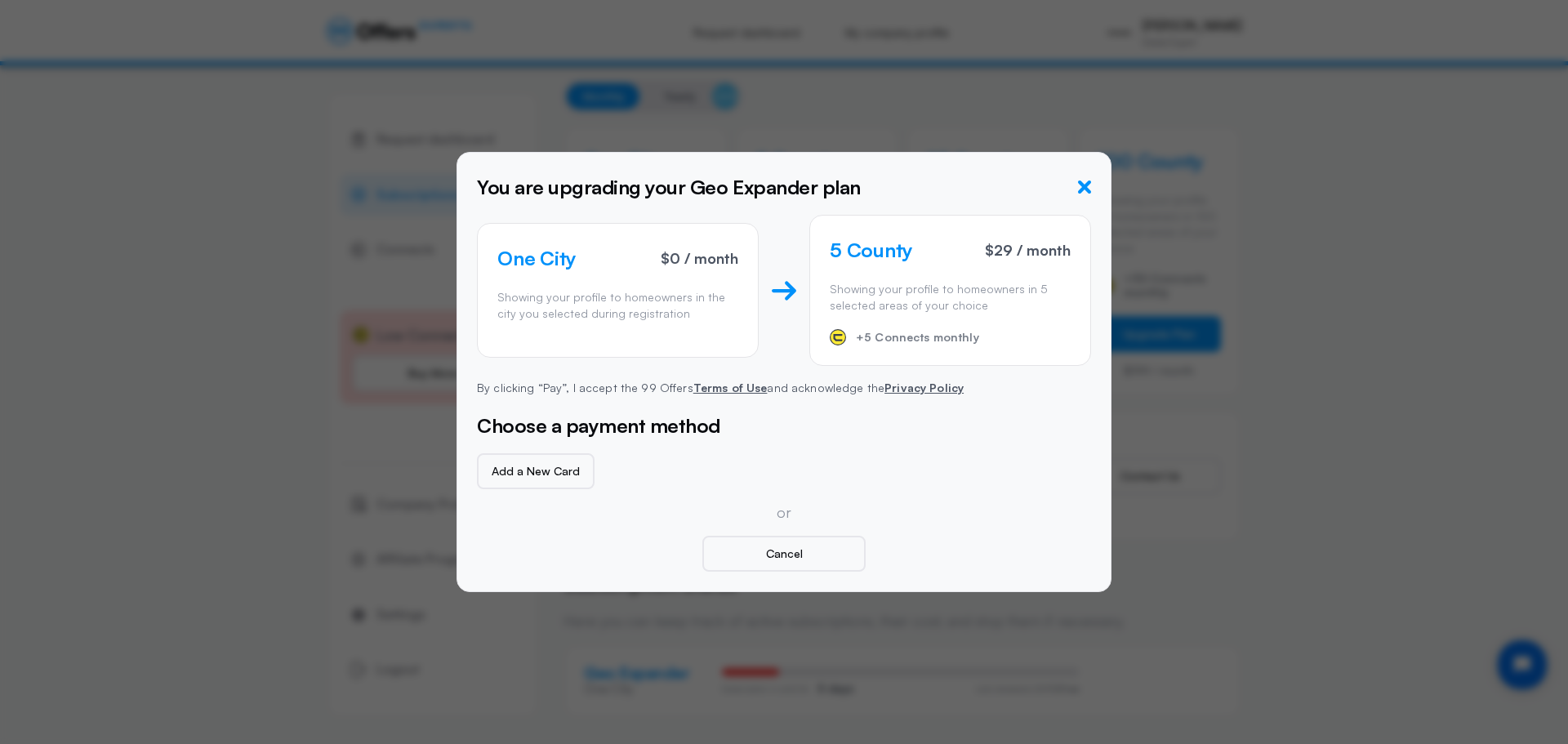
click at [1080, 187] on icon "button" at bounding box center [1085, 187] width 13 height 13
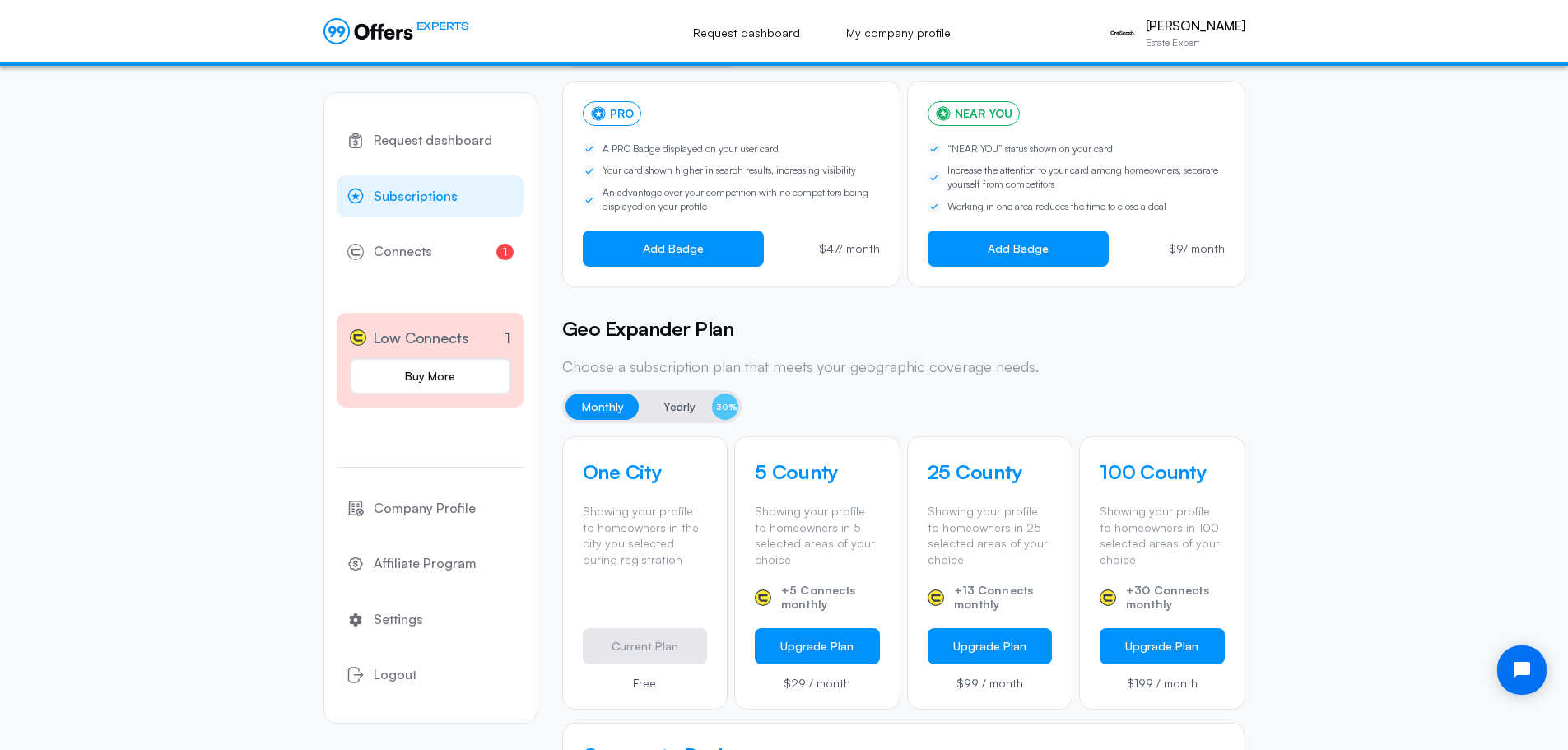
scroll to position [330, 0]
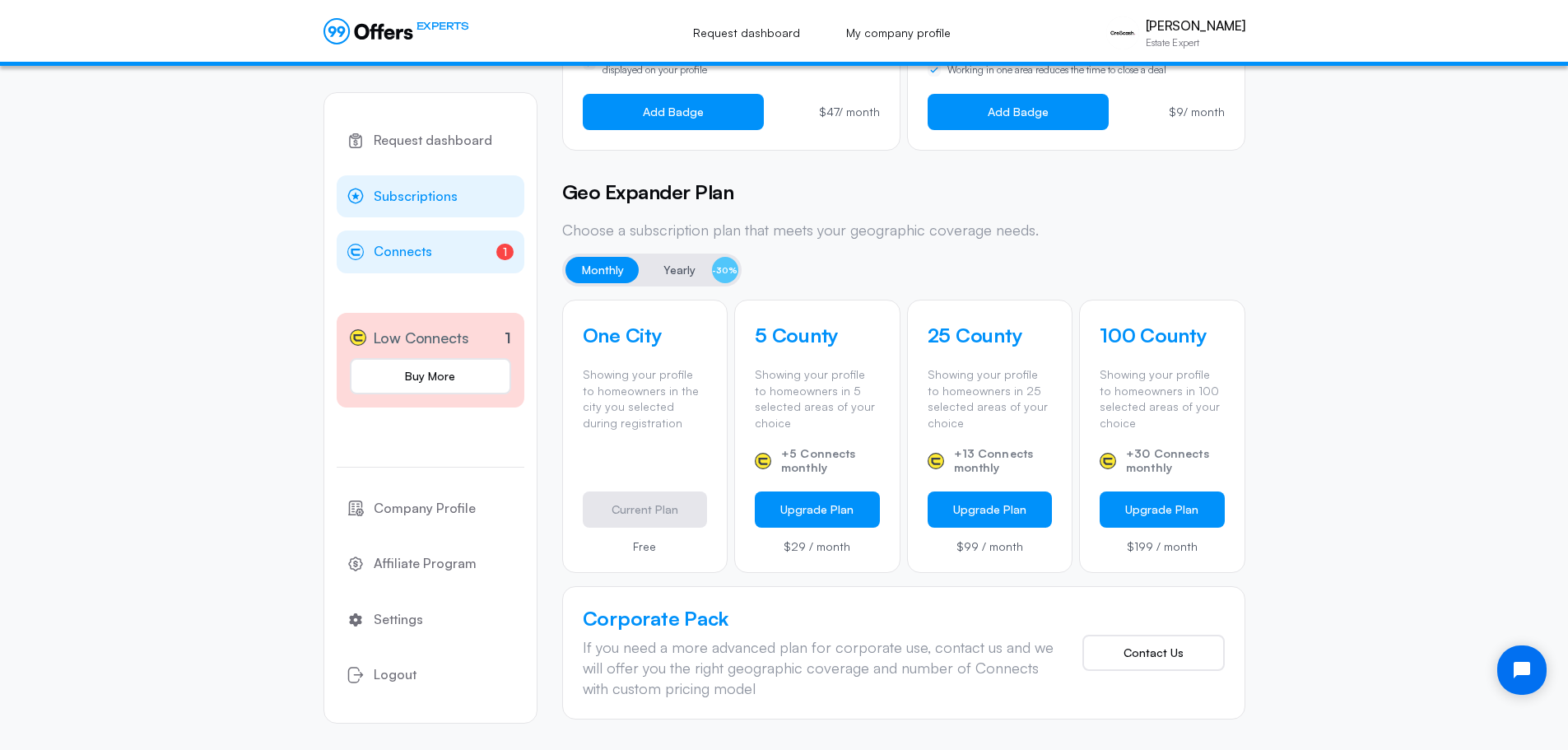
click at [429, 249] on span "Connects" at bounding box center [403, 252] width 58 height 22
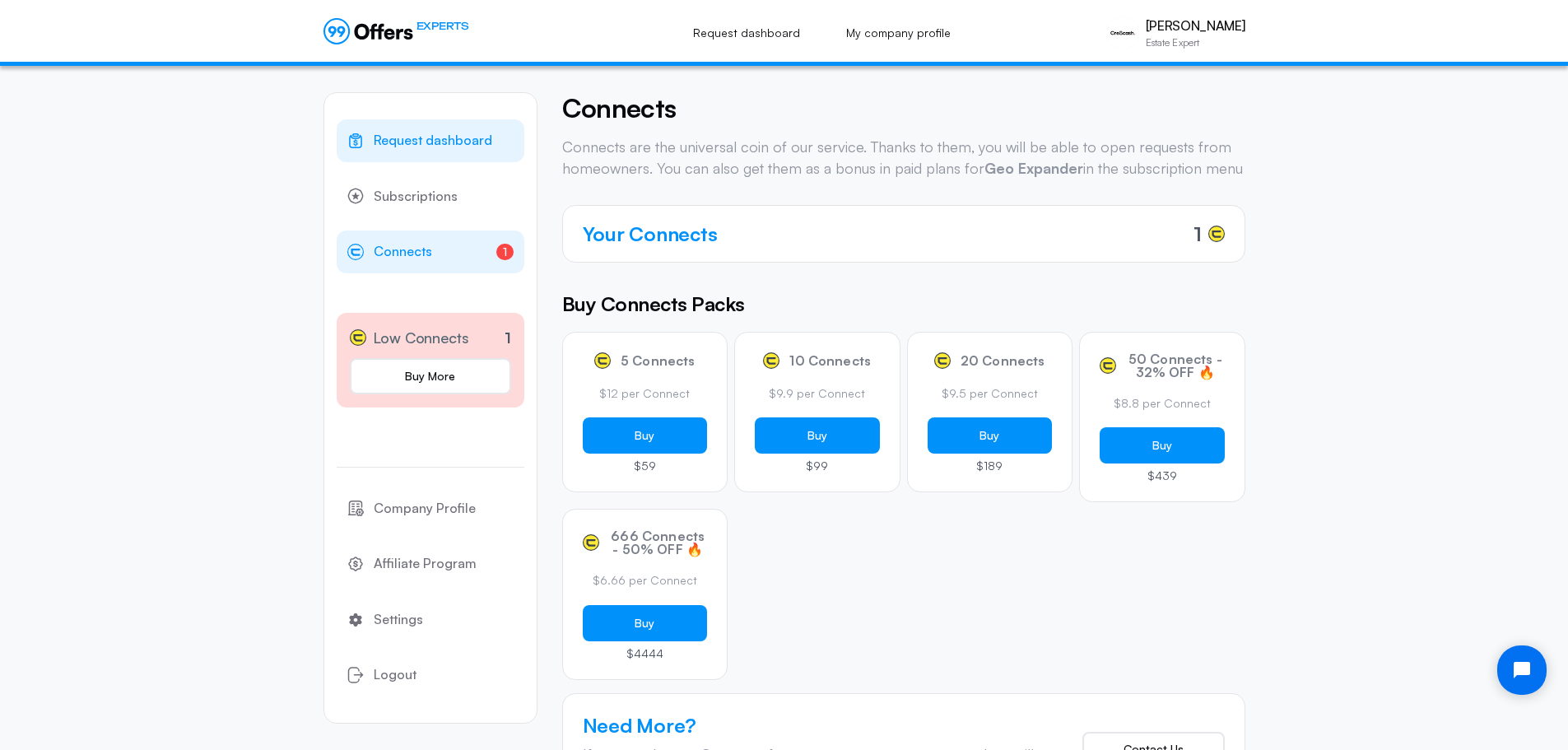
click at [389, 145] on span "Request dashboard" at bounding box center [433, 140] width 119 height 22
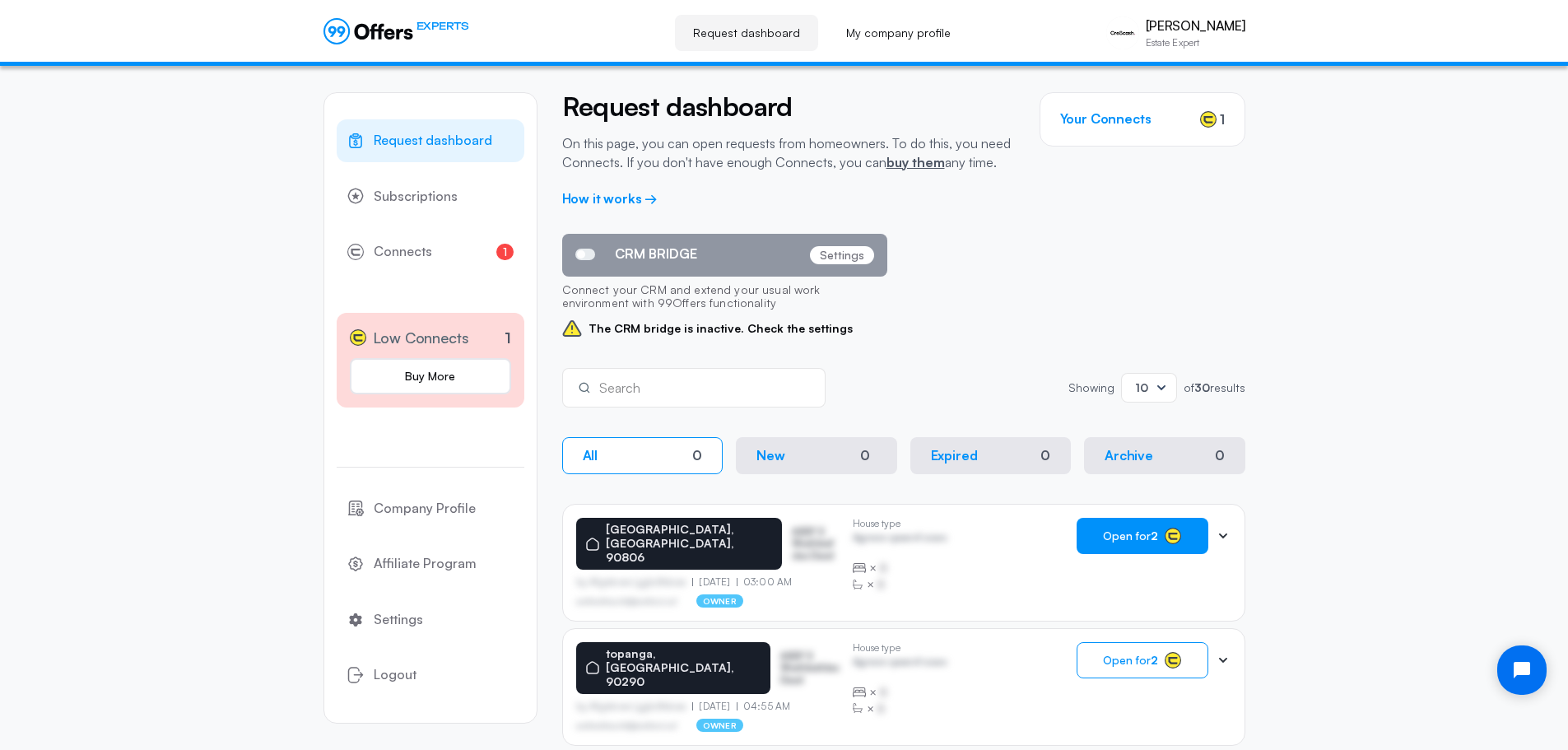
click at [1134, 541] on span "Open for 2" at bounding box center [1130, 536] width 56 height 13
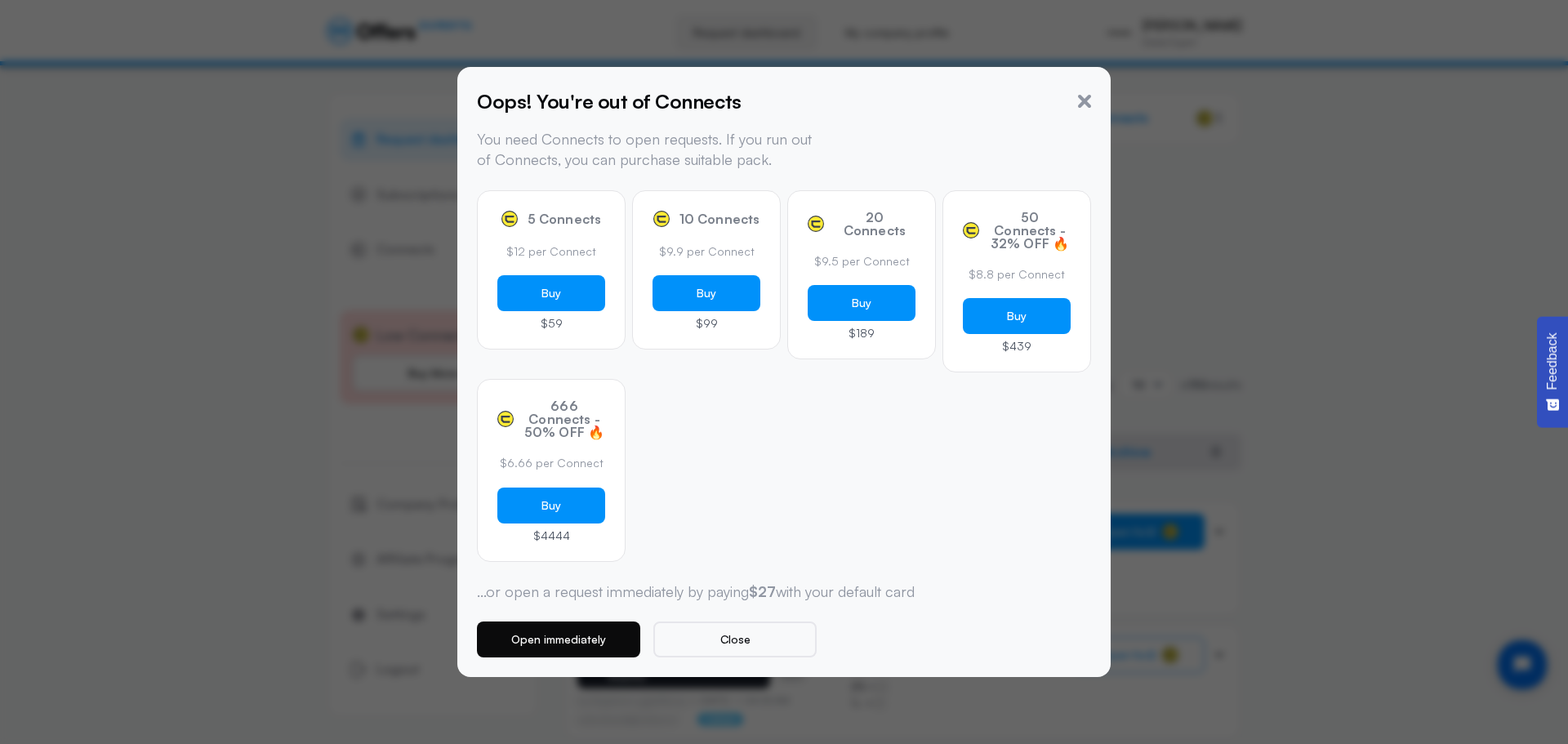
click at [590, 639] on button "Open immediately" at bounding box center [558, 639] width 164 height 36
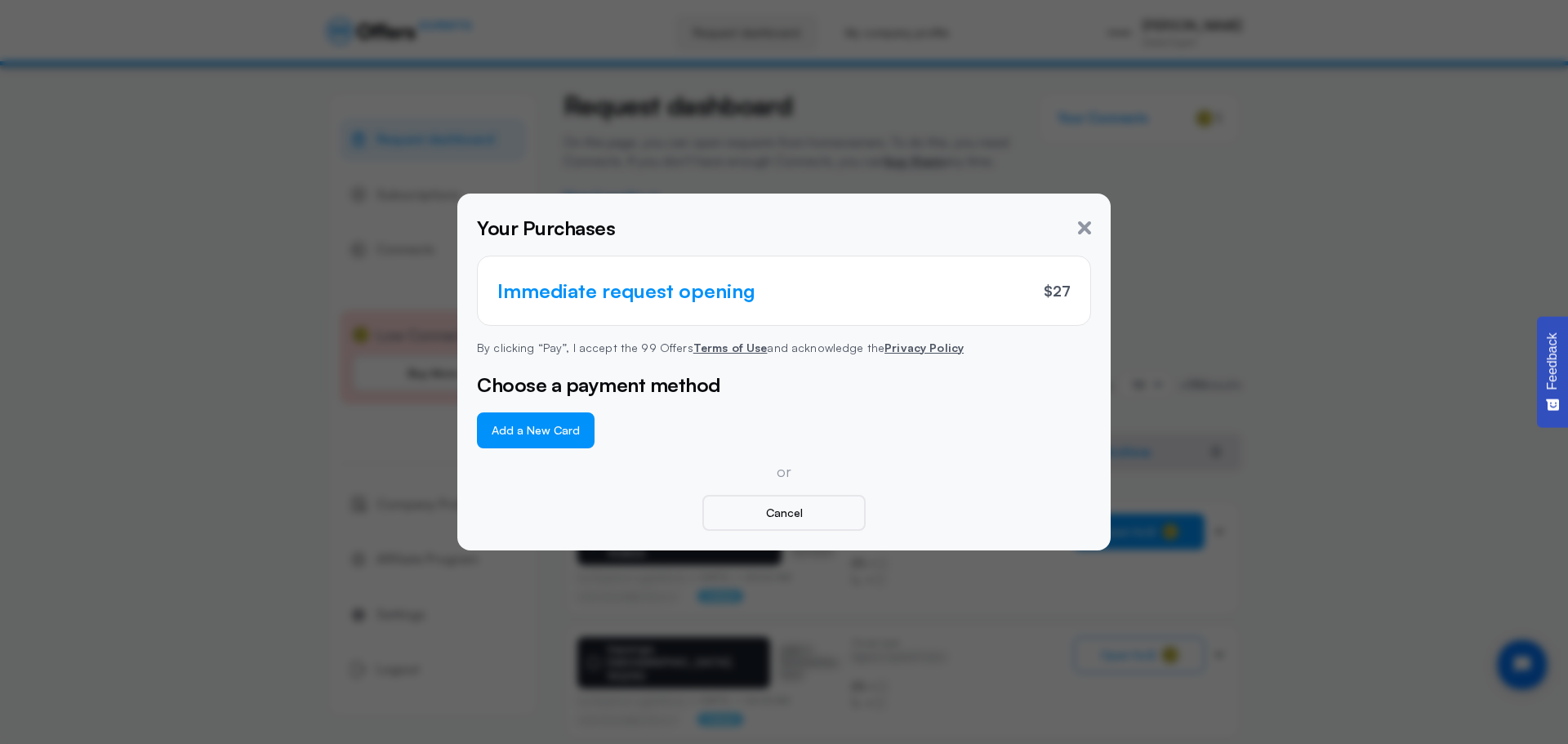
click at [557, 423] on button "Add a New Card" at bounding box center [535, 430] width 118 height 36
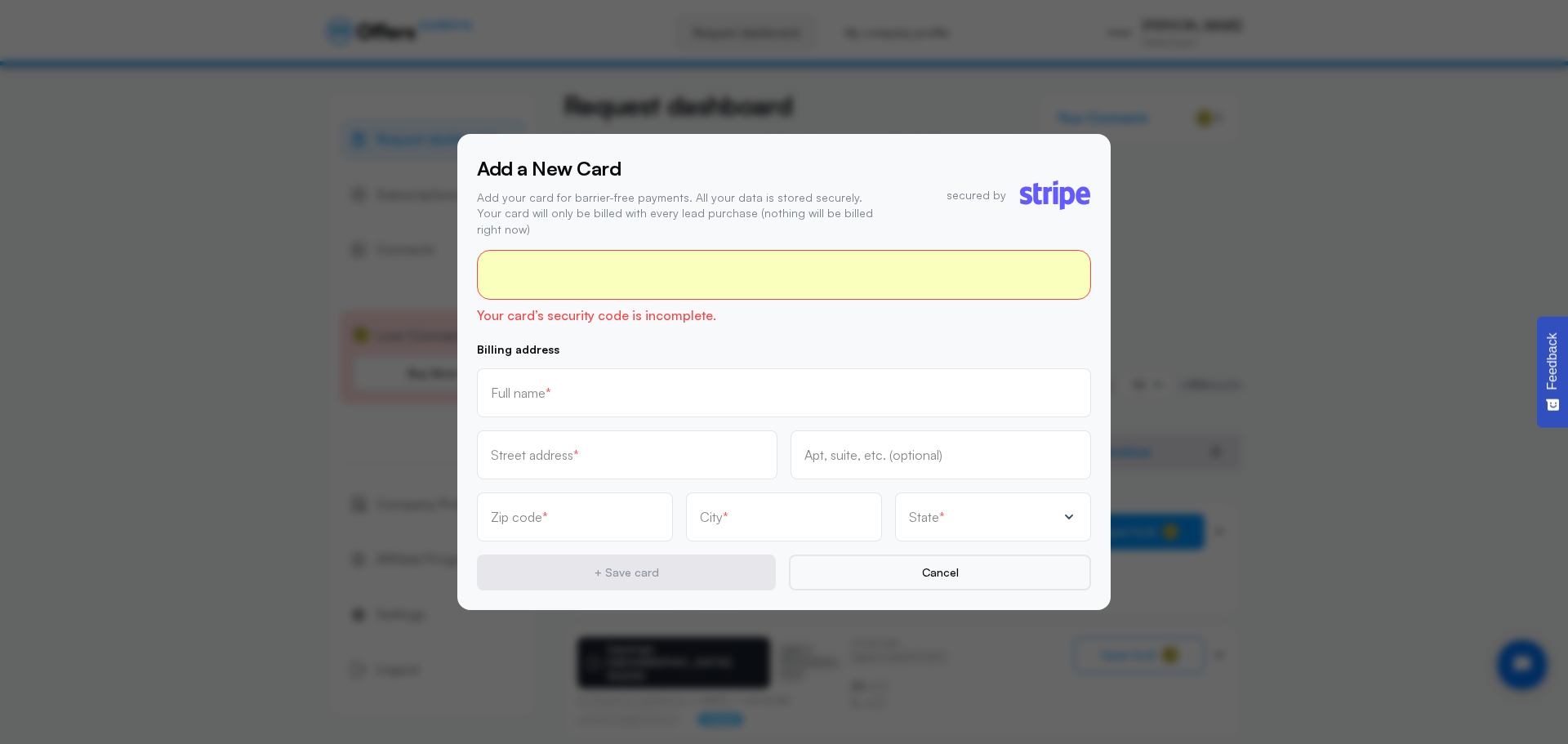
scroll to position [925, 0]
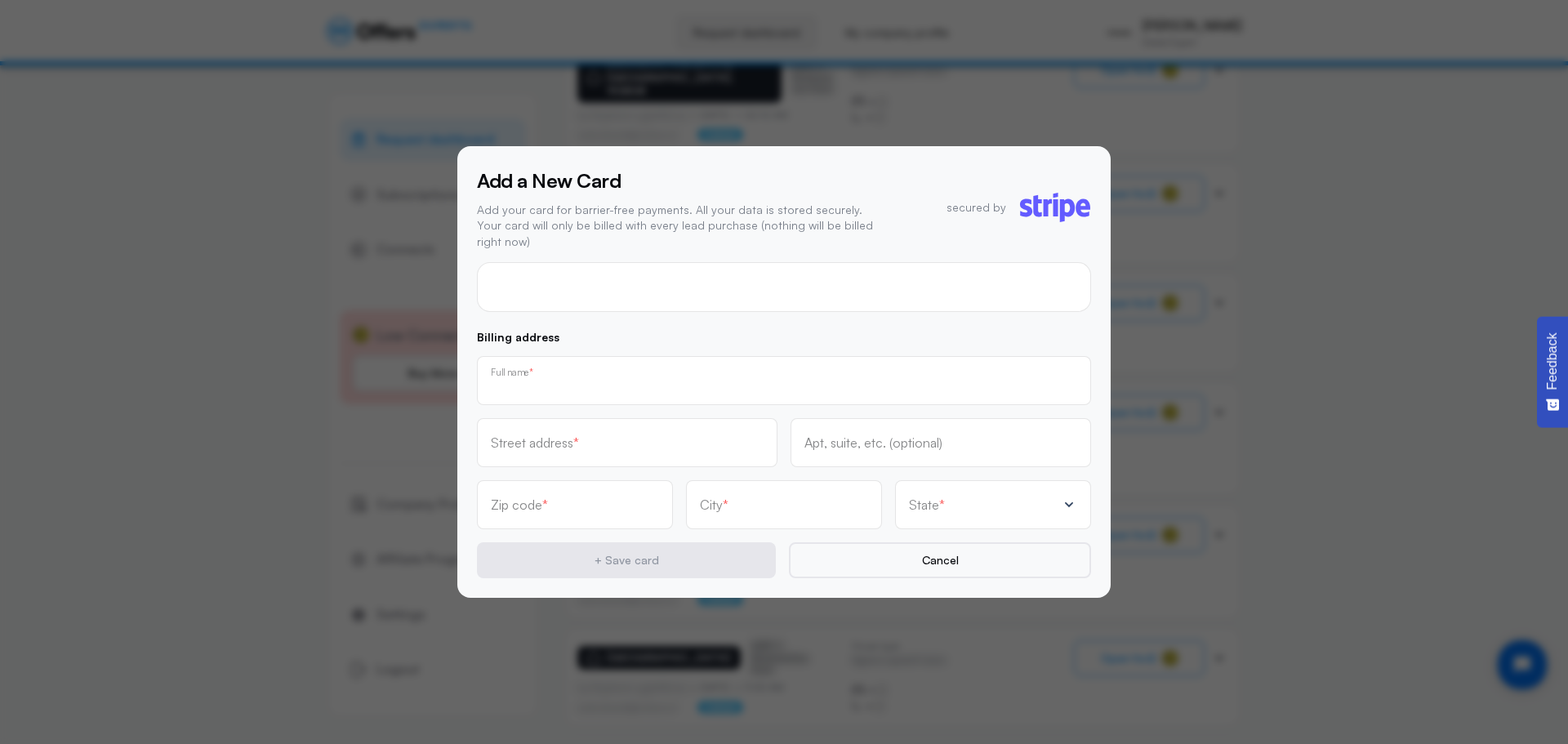
click at [764, 378] on input "text" at bounding box center [784, 386] width 587 height 18
type input "[PERSON_NAME]"
type input "[STREET_ADDRESS]"
type input "218"
type input "91010"
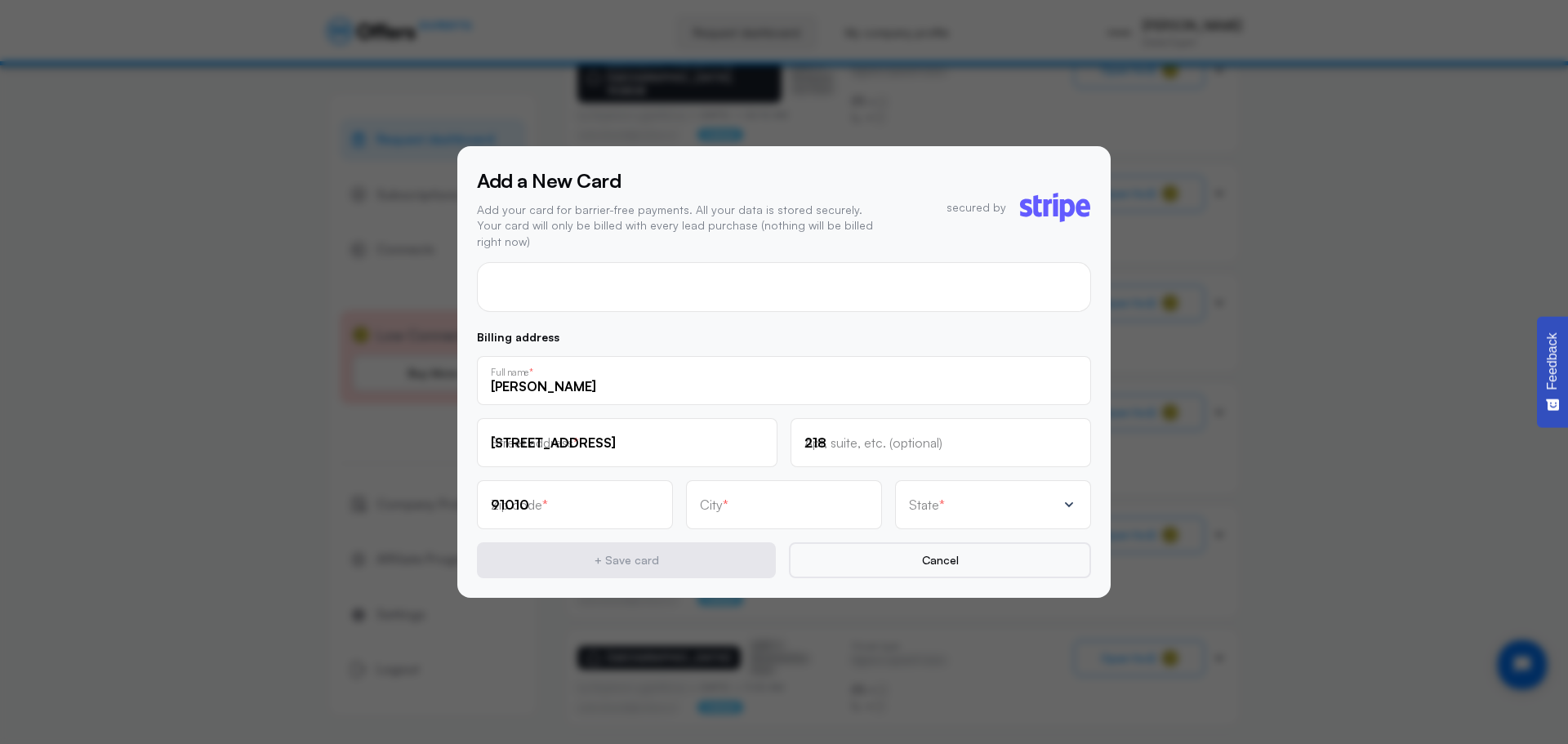
type input "[PERSON_NAME]"
click at [959, 503] on div "State *" at bounding box center [983, 504] width 148 height 16
type input "1"
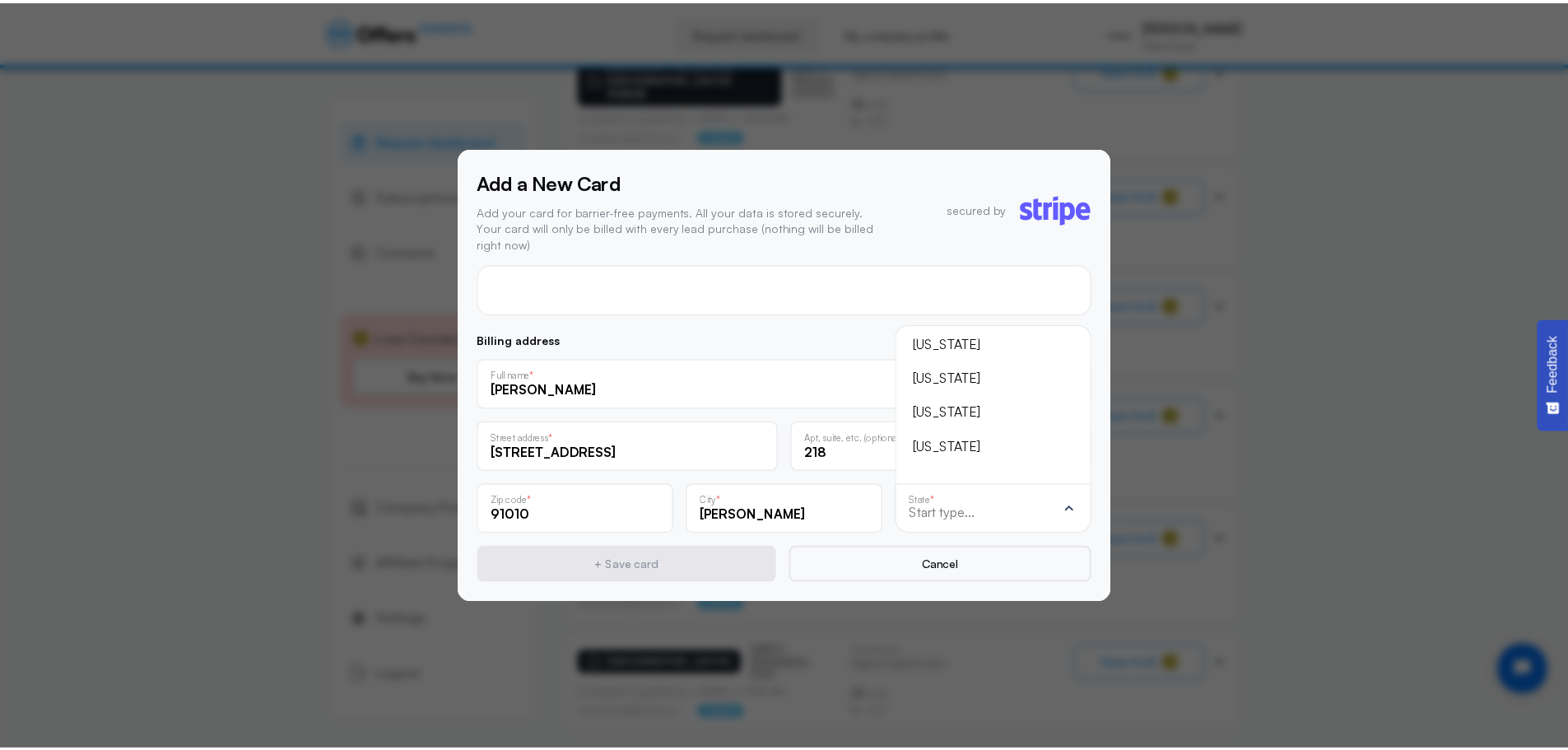
scroll to position [-82, 0]
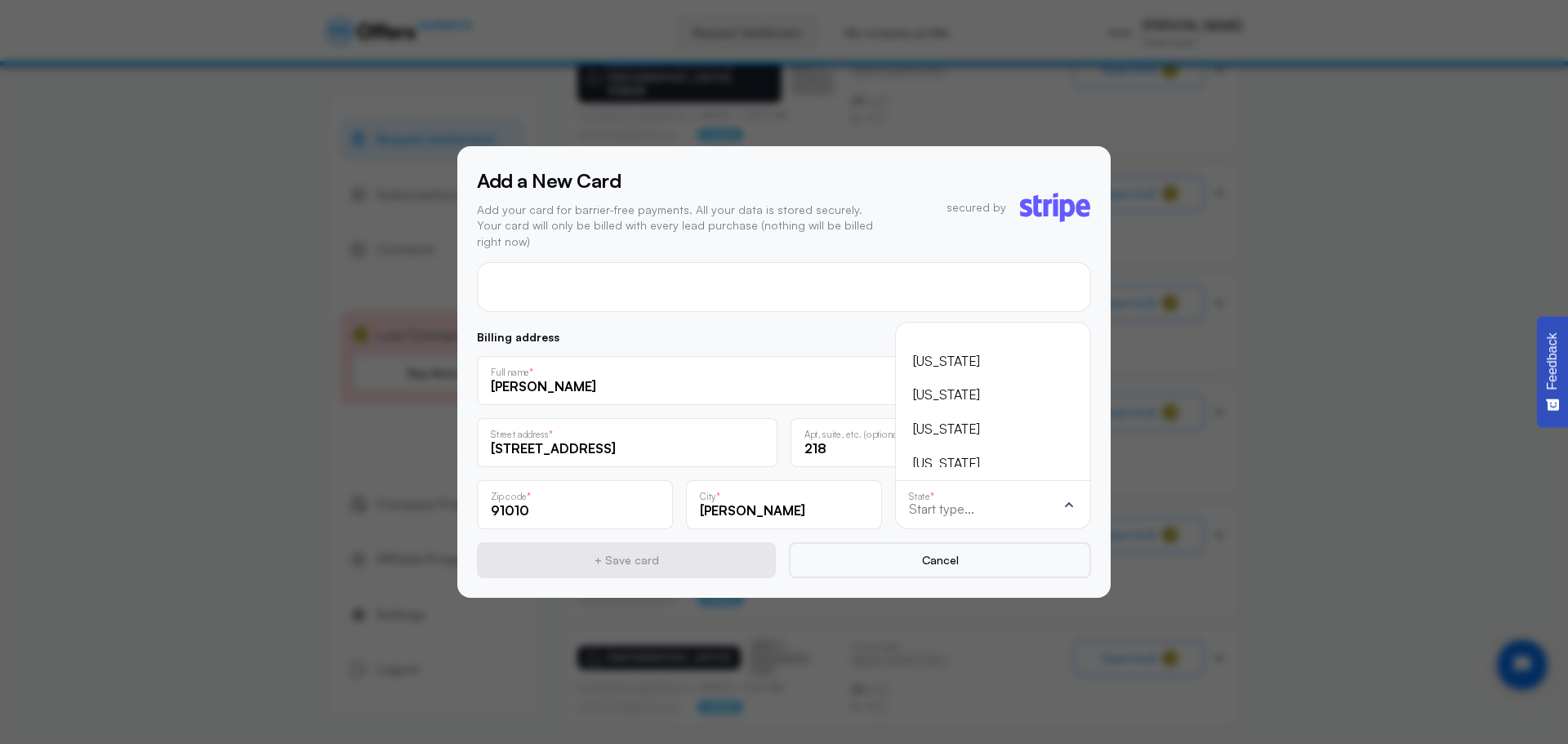
click at [958, 391] on div "[US_STATE]" at bounding box center [983, 395] width 140 height 21
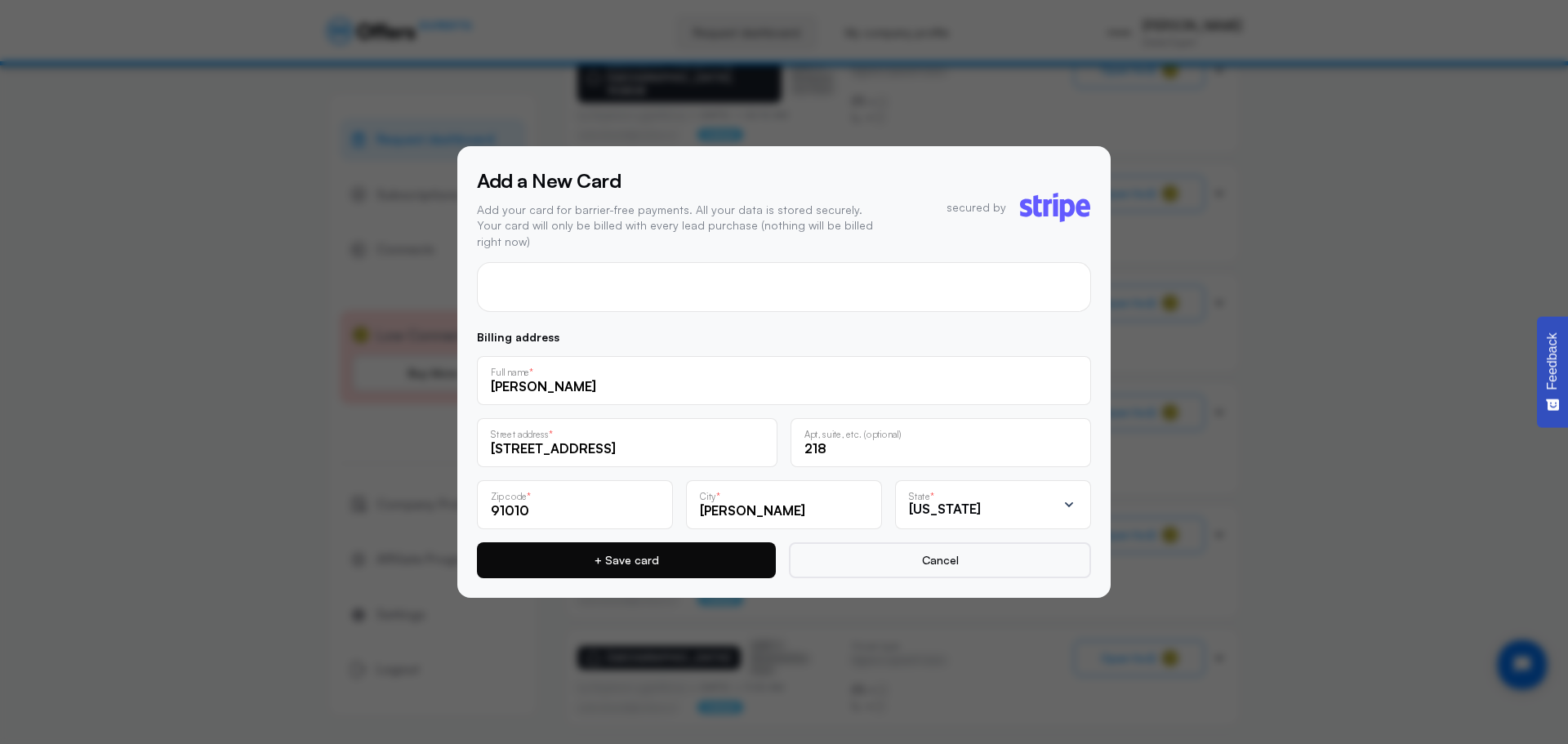
click at [657, 552] on button "+ Save card" at bounding box center [626, 560] width 299 height 36
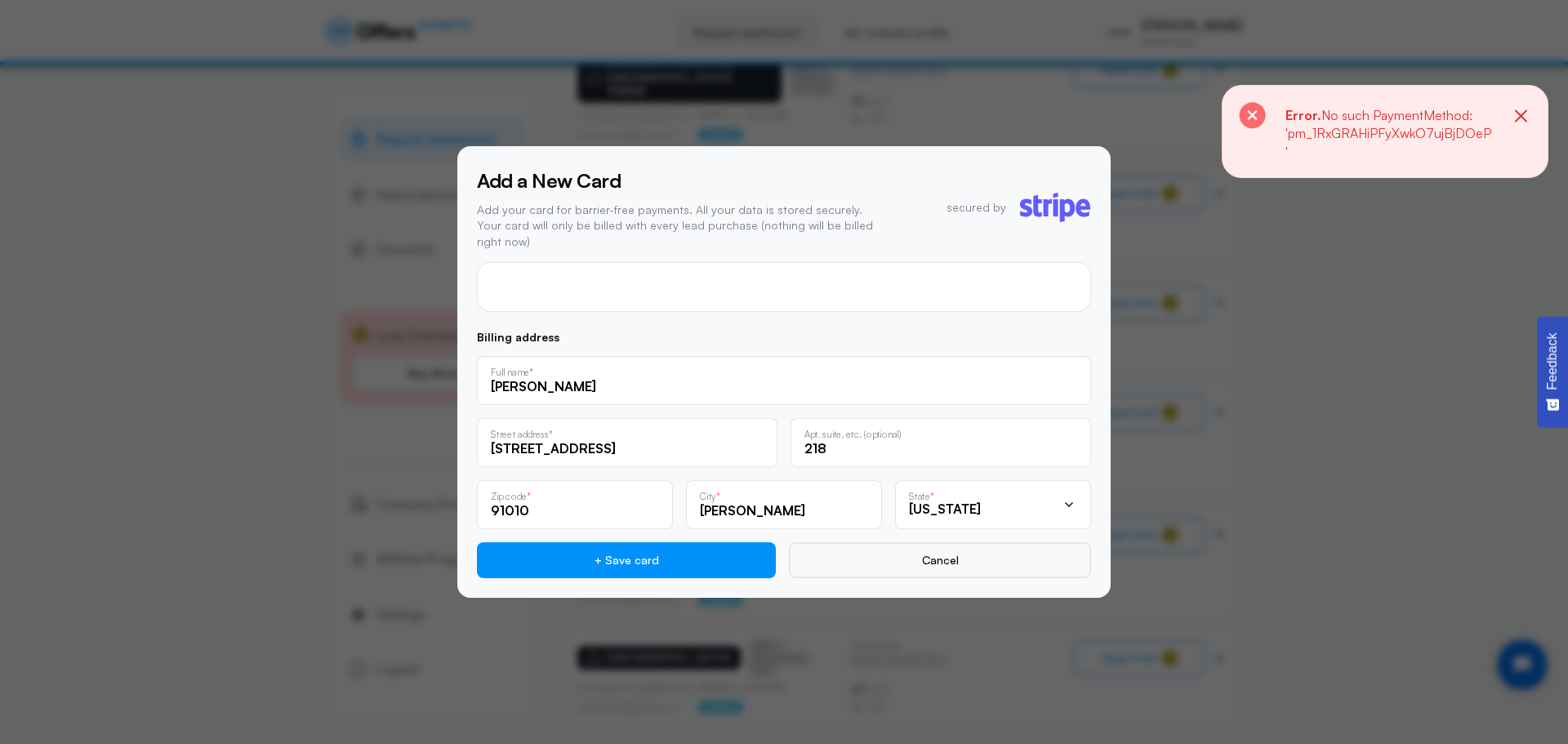
click at [1522, 117] on icon "button" at bounding box center [1520, 115] width 12 height 12
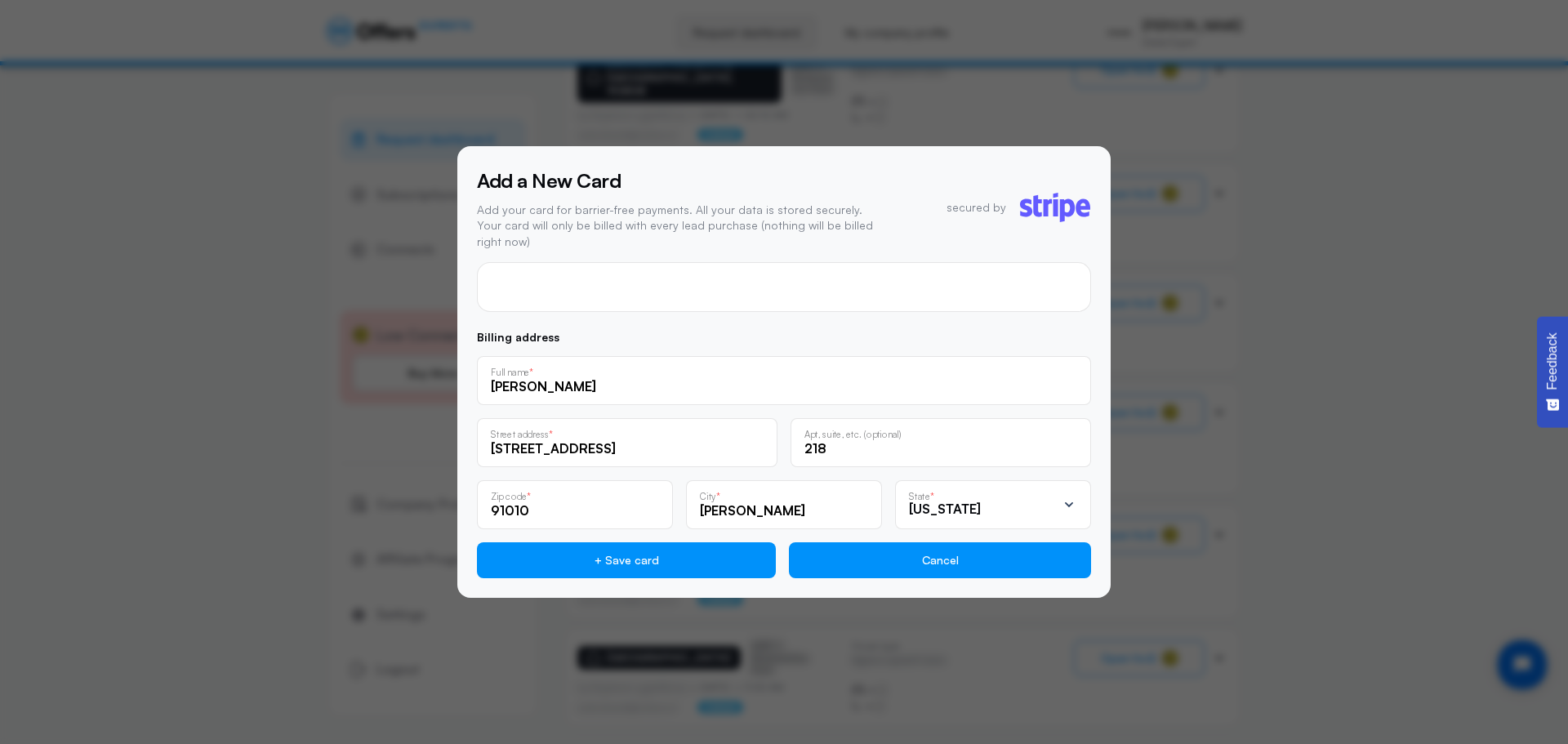
click at [963, 565] on button "Cancel" at bounding box center [939, 560] width 302 height 36
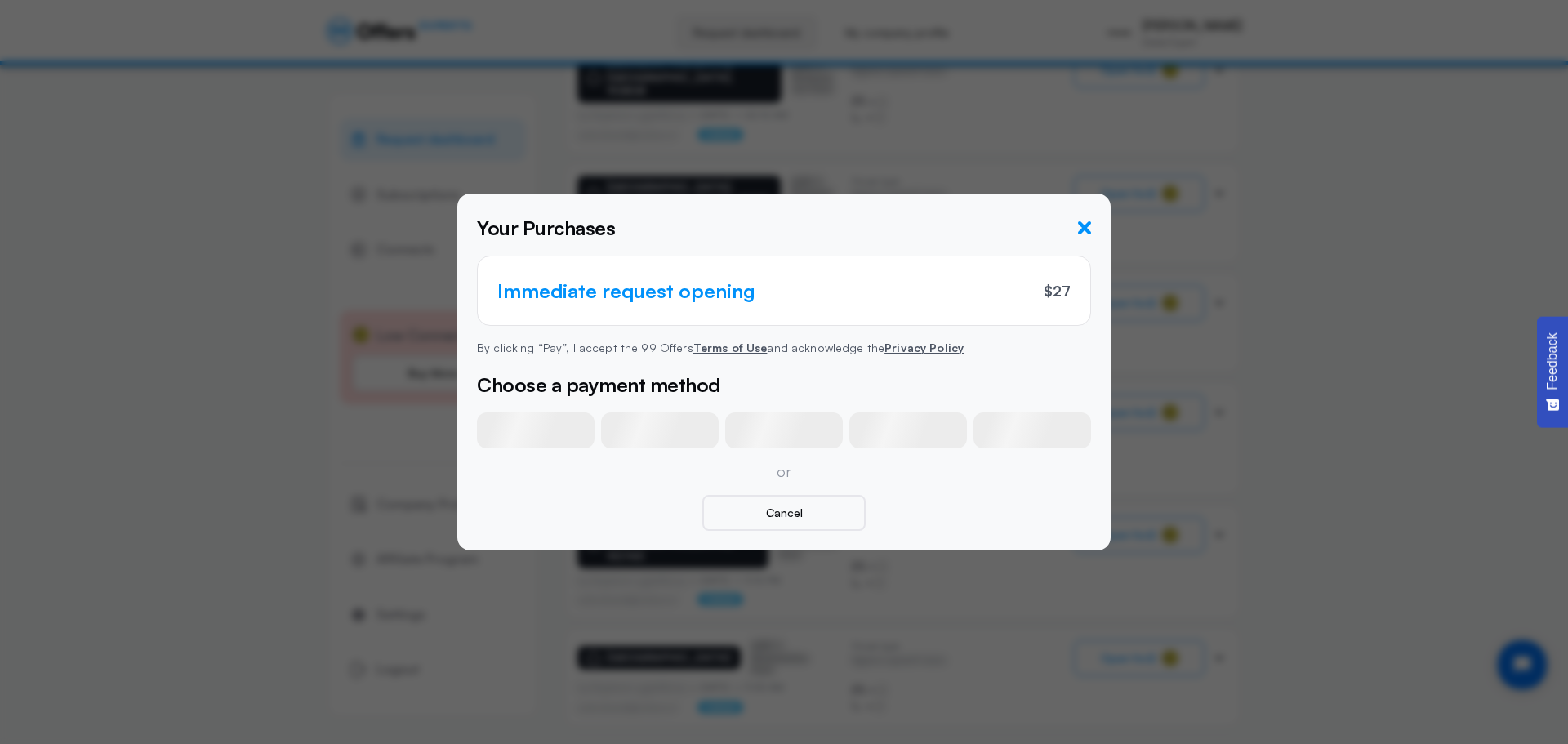
click at [1087, 232] on icon "button" at bounding box center [1085, 228] width 13 height 13
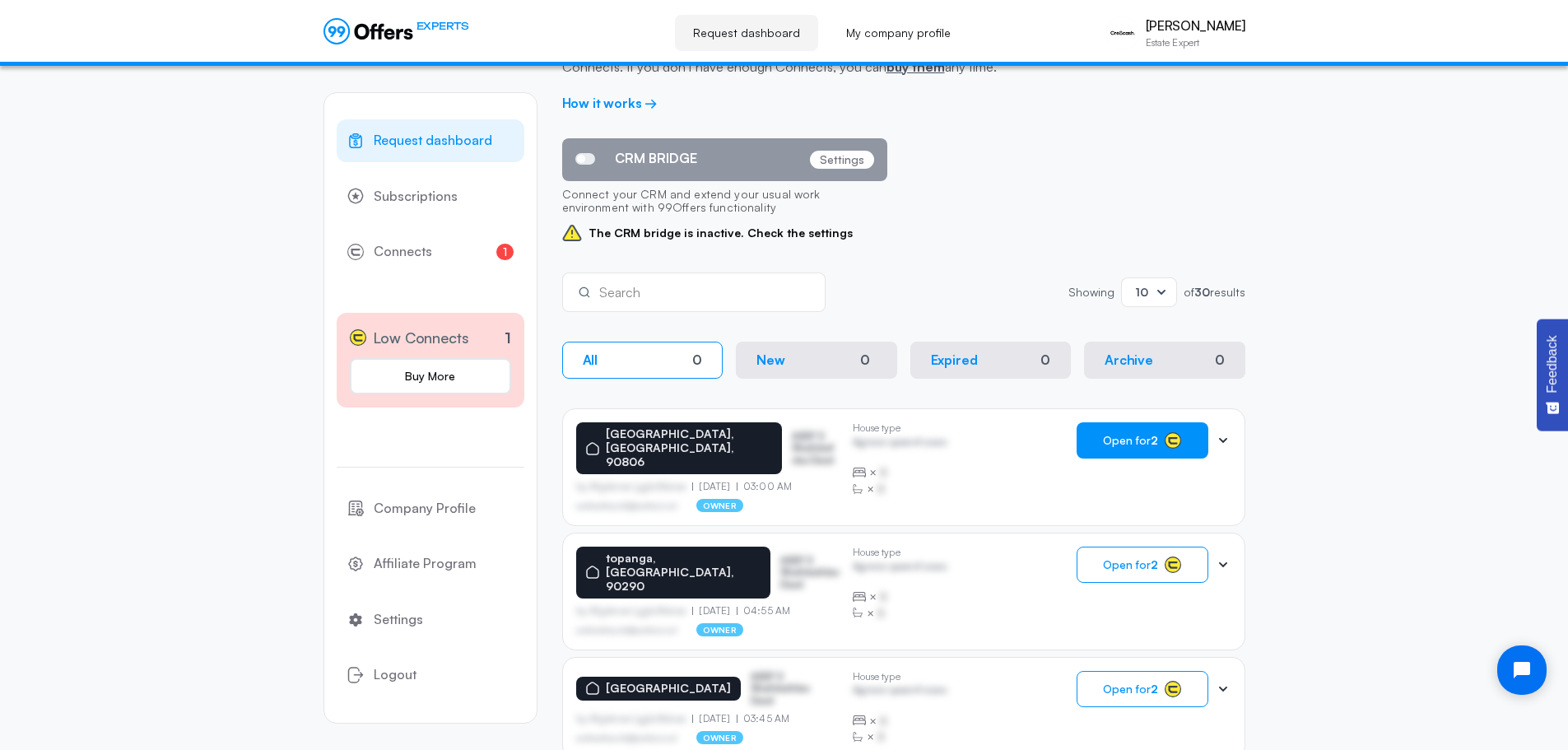
scroll to position [0, 0]
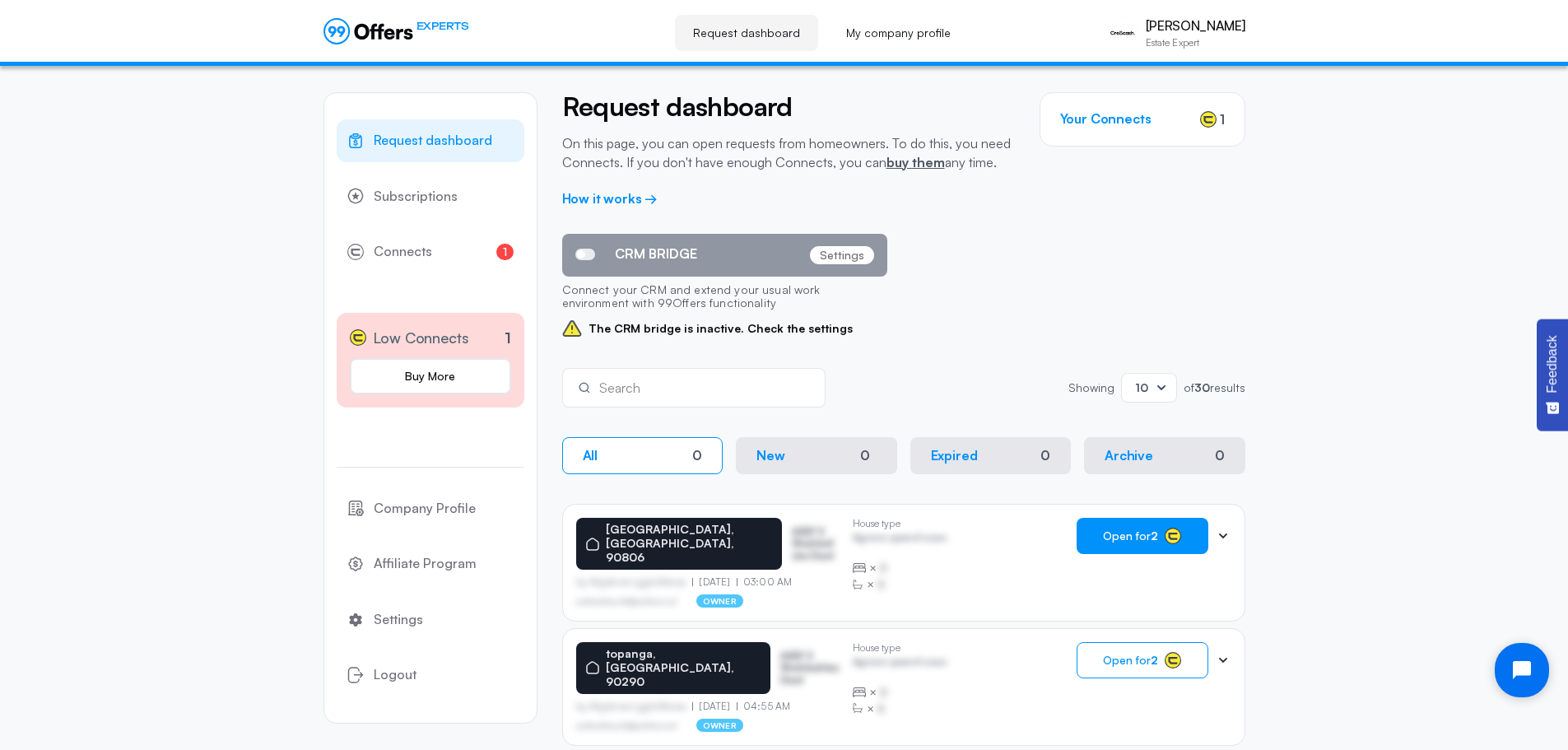
click at [1514, 686] on button "Open chat widget" at bounding box center [1522, 671] width 55 height 55
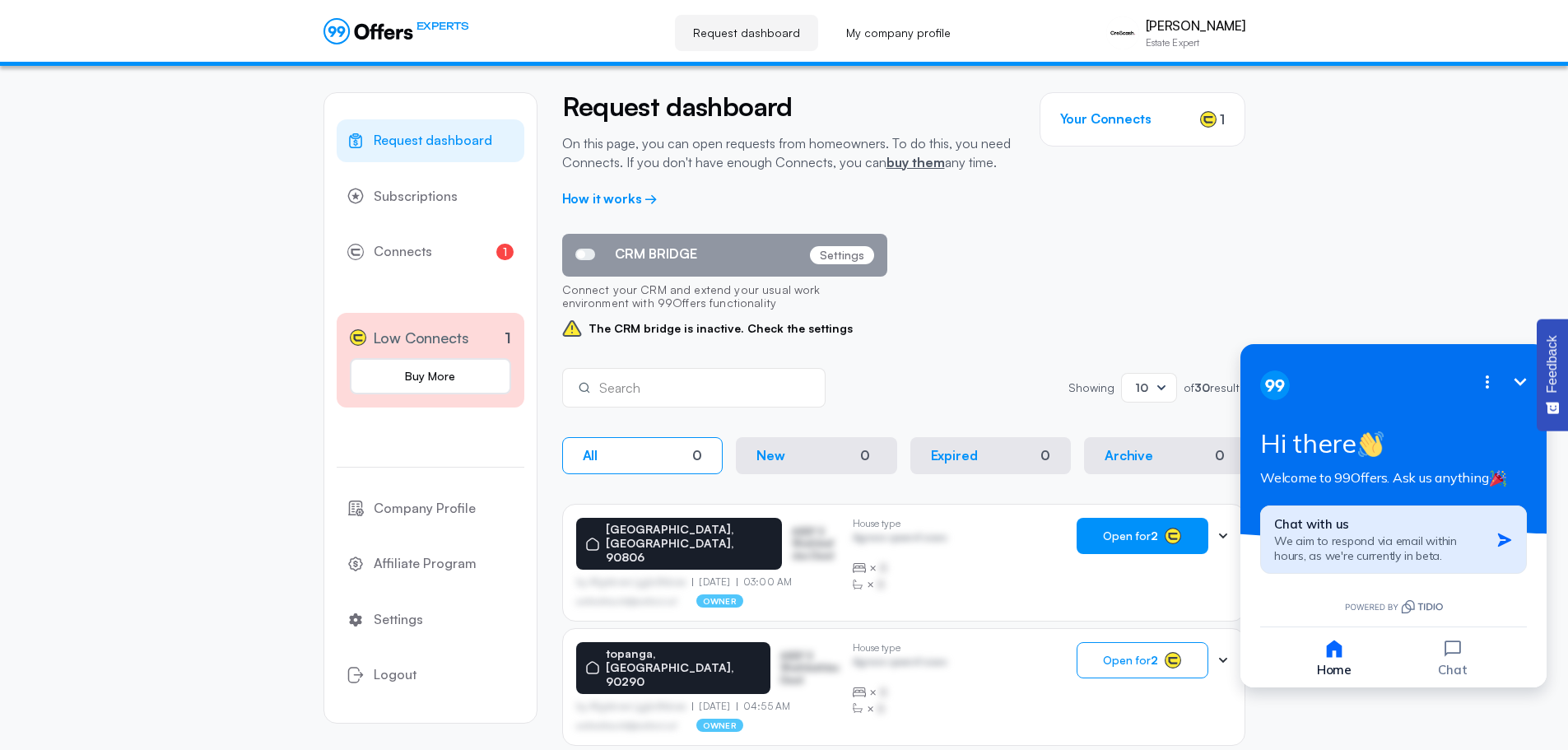
click at [1438, 542] on span "We aim to respond via email within hours, as we're currently in beta." at bounding box center [1366, 547] width 183 height 29
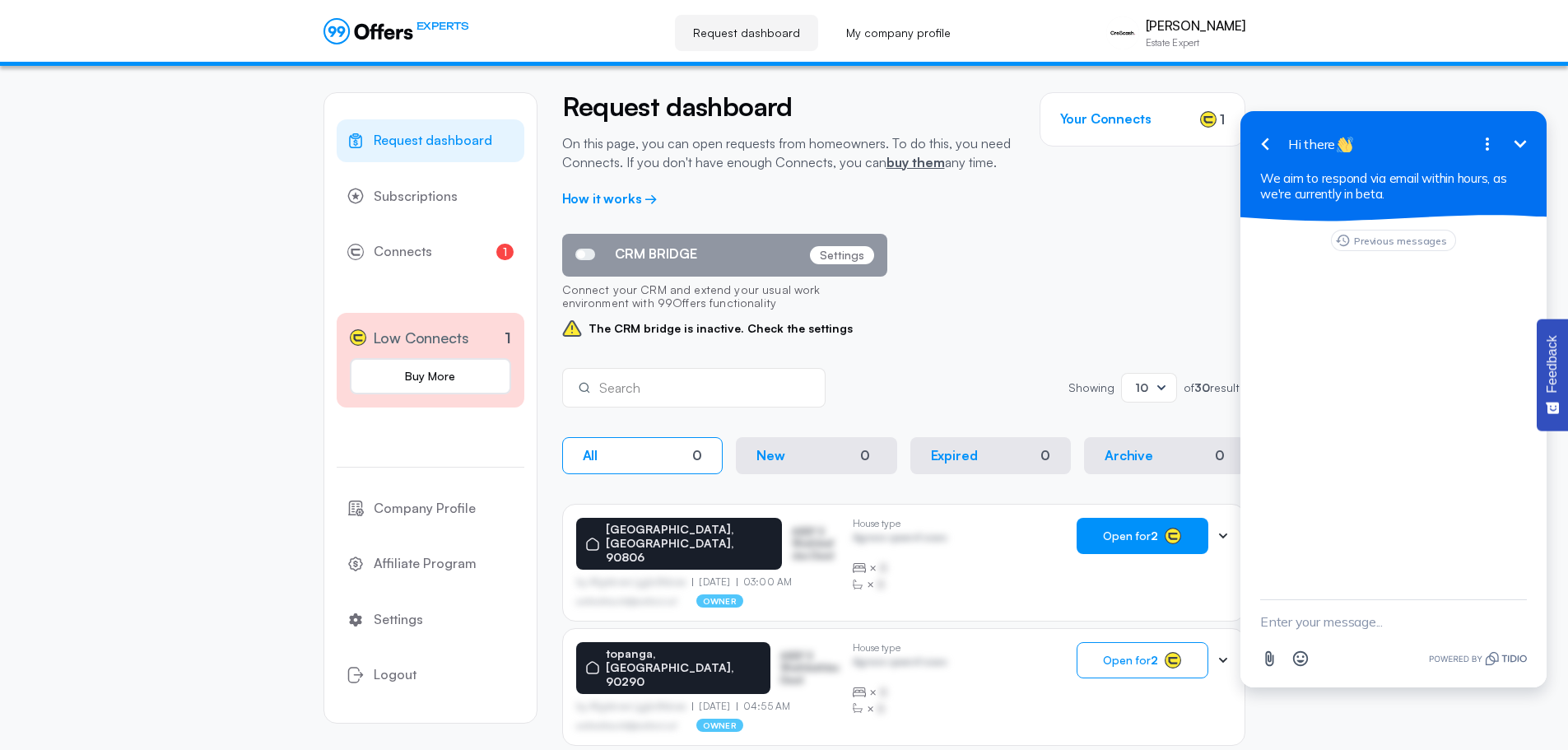
click at [1338, 611] on textarea "New message" at bounding box center [1393, 621] width 267 height 42
type textarea "HOW CAN I ORDER CONNECTS?"
click at [1519, 613] on icon "button" at bounding box center [1517, 621] width 18 height 18
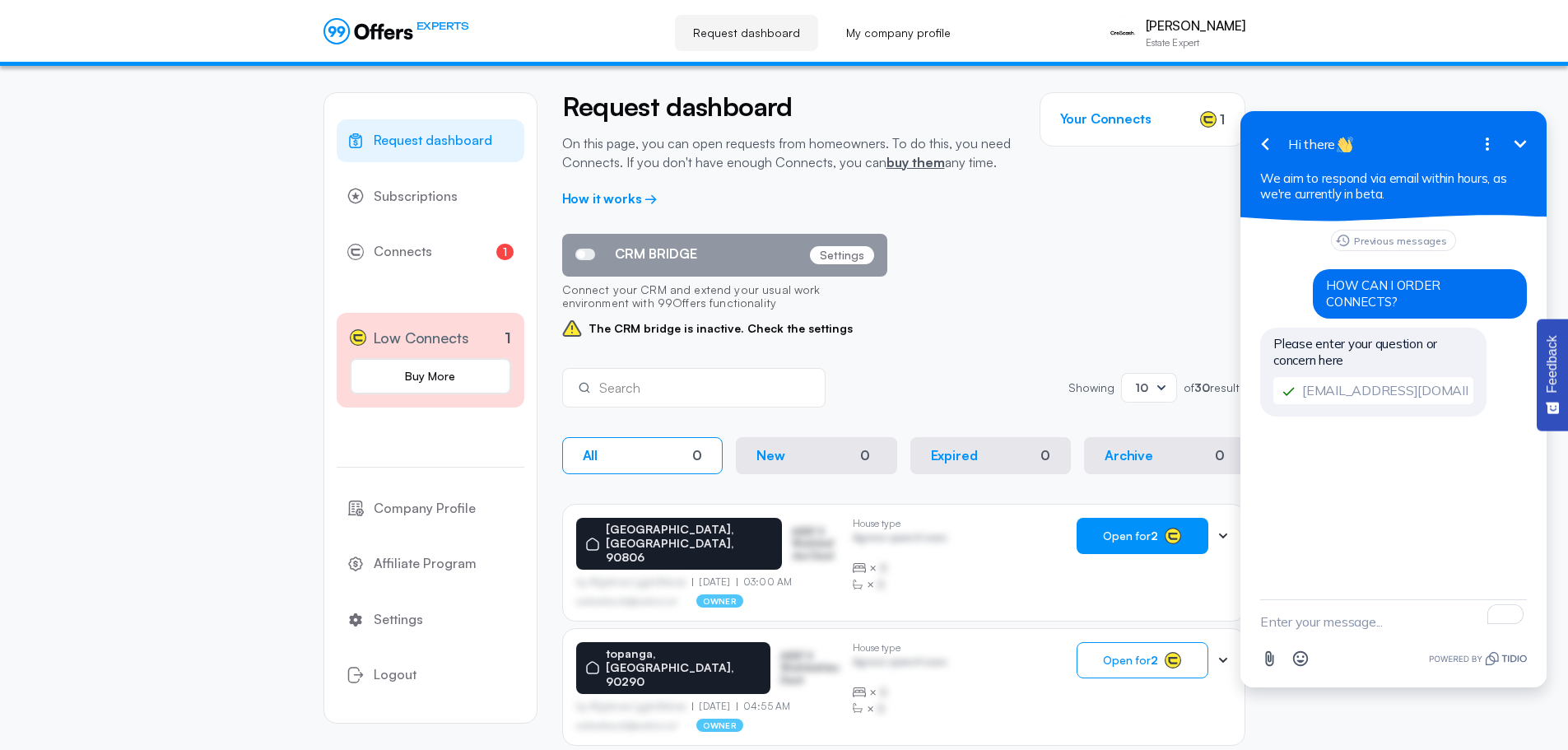
click at [1341, 625] on textarea "To enrich screen reader interactions, please activate Accessibility in Grammarl…" at bounding box center [1393, 621] width 267 height 42
click at [1402, 278] on span "HOW CAN I ORDER CONNECTS?" at bounding box center [1382, 294] width 114 height 32
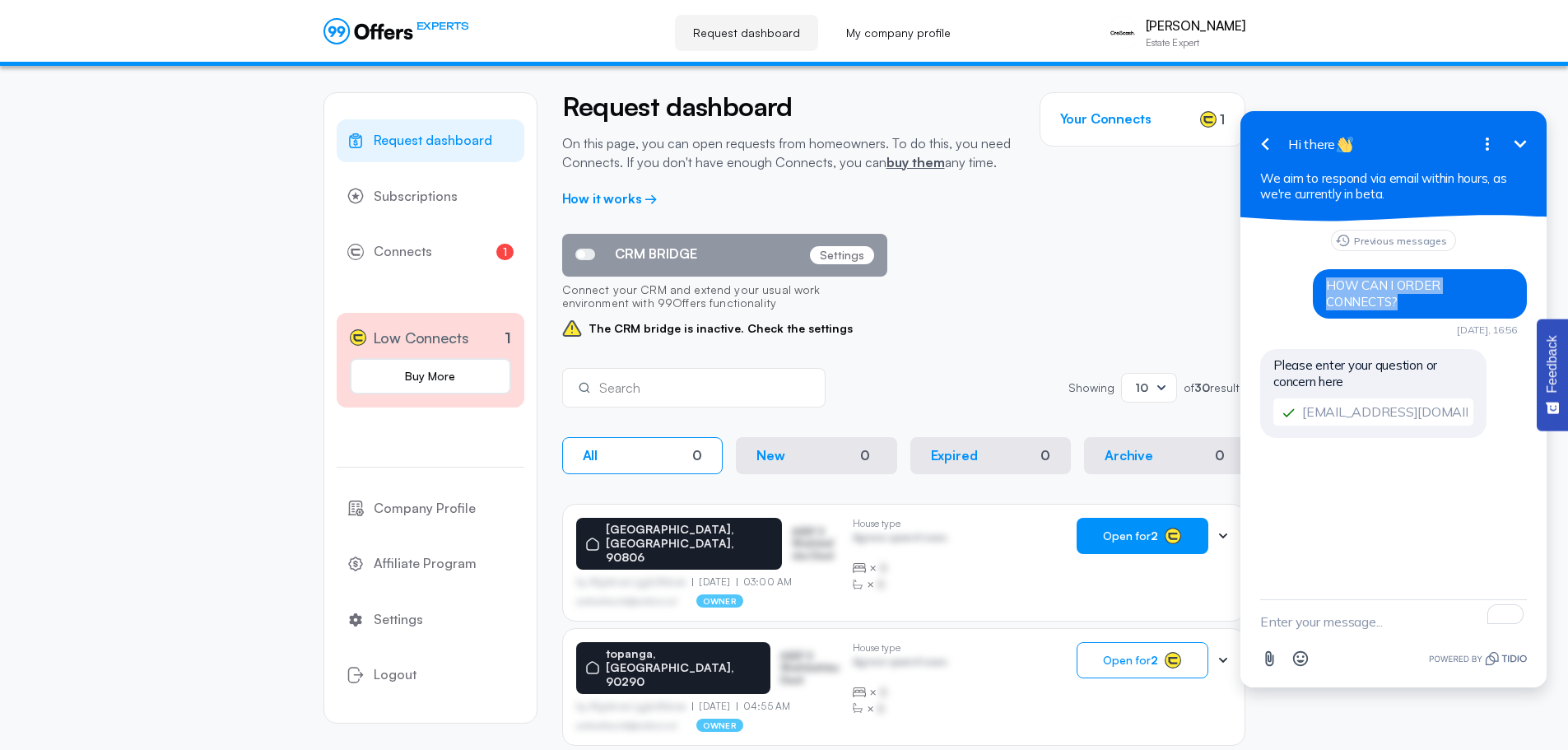
copy span "HOW CAN I ORDER CONNECTS?"
click at [1353, 618] on textarea "To enrich screen reader interactions, please activate Accessibility in Grammarl…" at bounding box center [1393, 621] width 267 height 42
paste textarea "HOW CAN I ORDER CONNECTS?"
type textarea "HOW CAN I ORDER CONNECTS?"
click at [1523, 620] on icon "button" at bounding box center [1518, 622] width 15 height 15
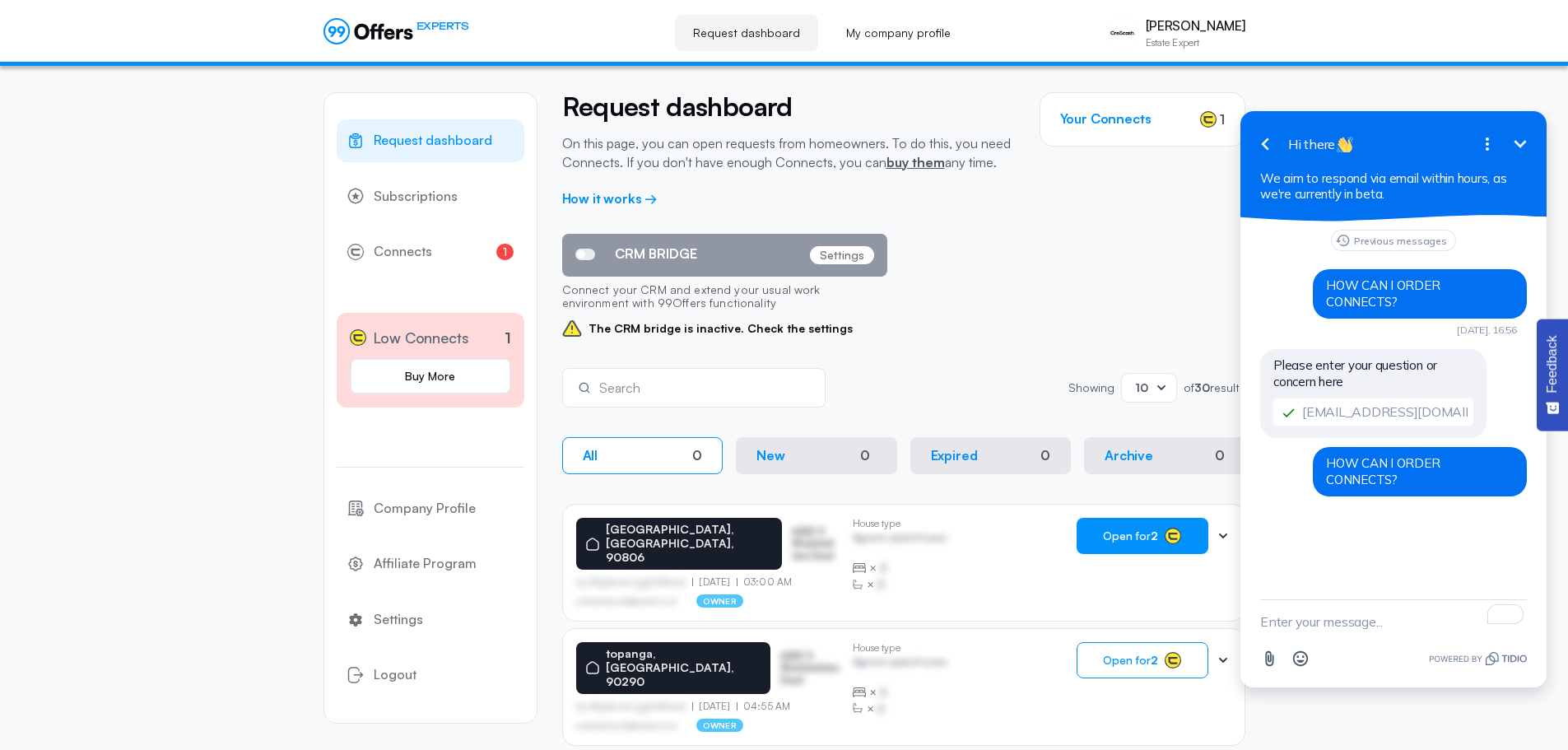
click at [1330, 625] on textarea "To enrich screen reader interactions, please activate Accessibility in Grammarl…" at bounding box center [1393, 621] width 267 height 42
type textarea "ITS NOT LETTING ME ADD MY CARD"
click at [1523, 618] on icon "button" at bounding box center [1517, 621] width 18 height 18
